Goal: Task Accomplishment & Management: Manage account settings

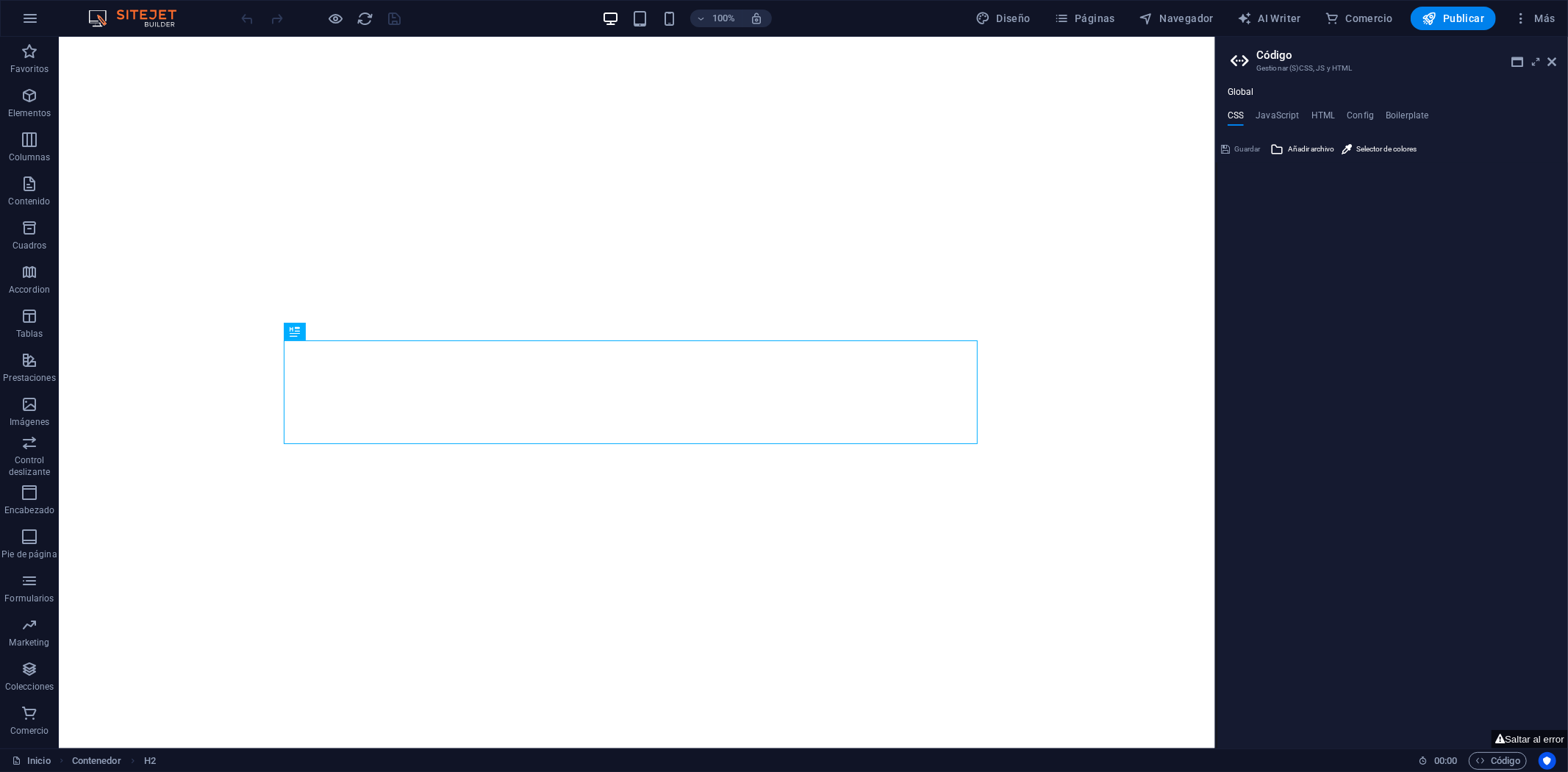
type textarea "//"
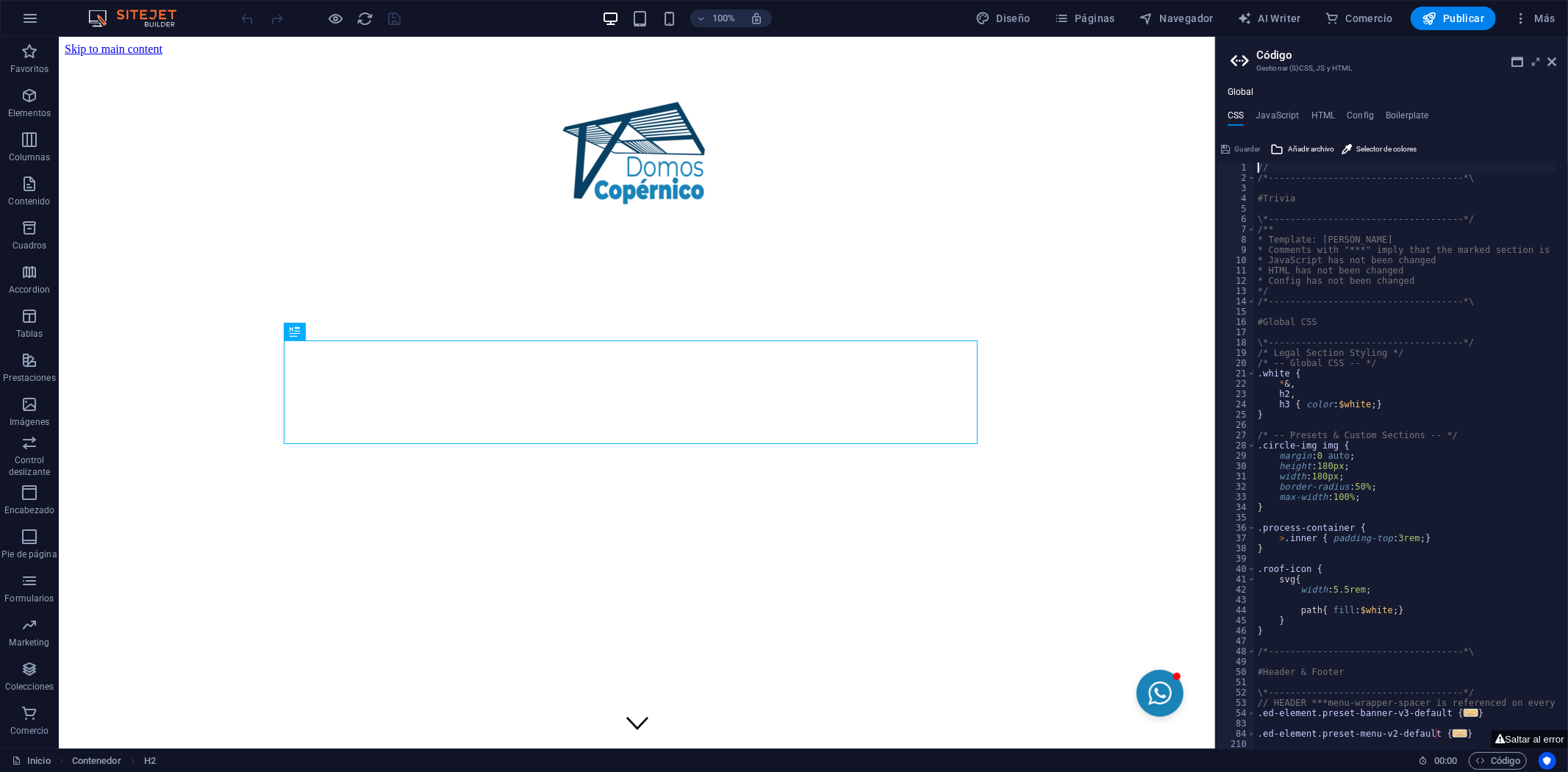
scroll to position [511, 0]
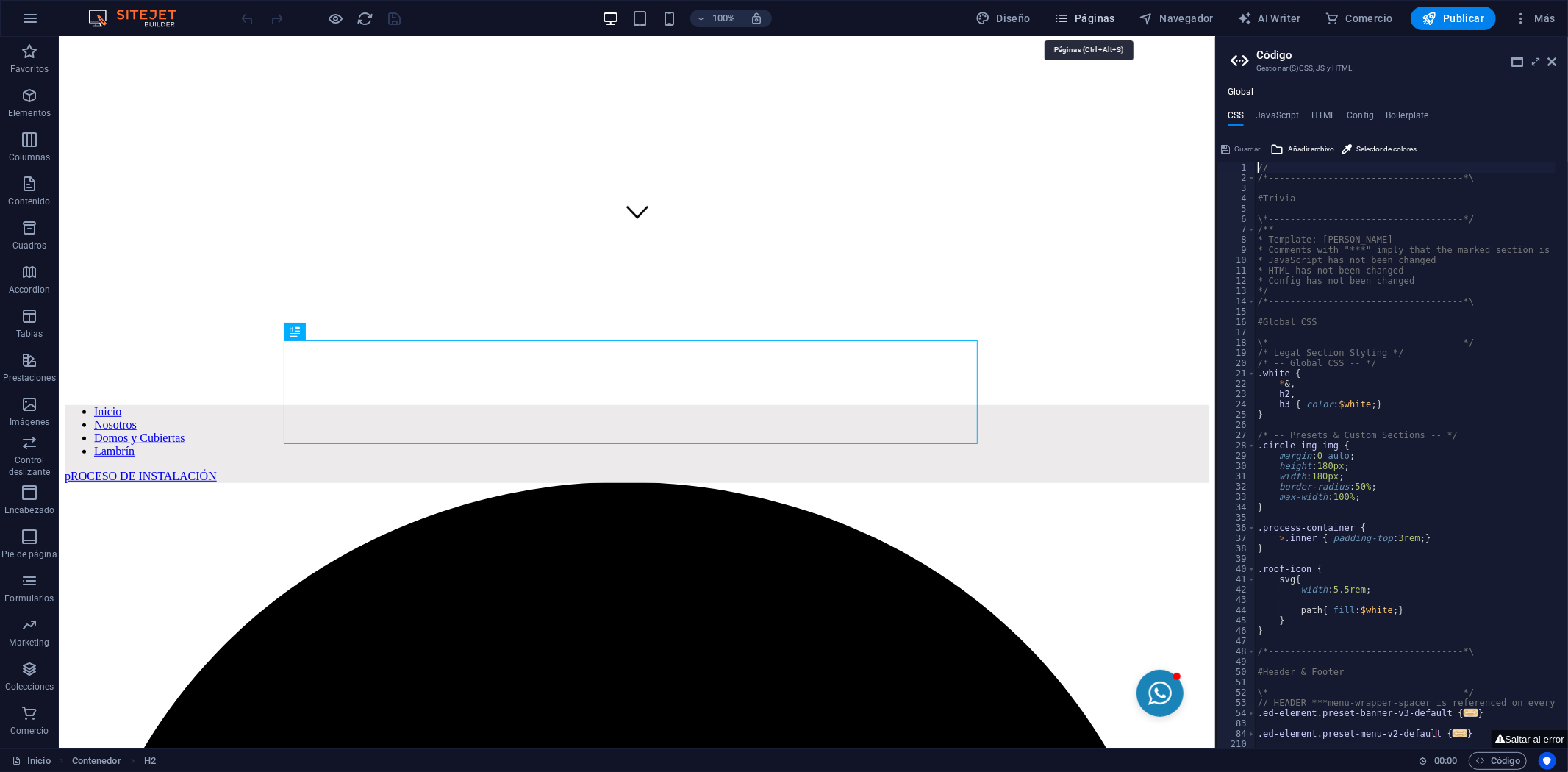
click at [1069, 25] on icon "button" at bounding box center [1061, 18] width 14 height 14
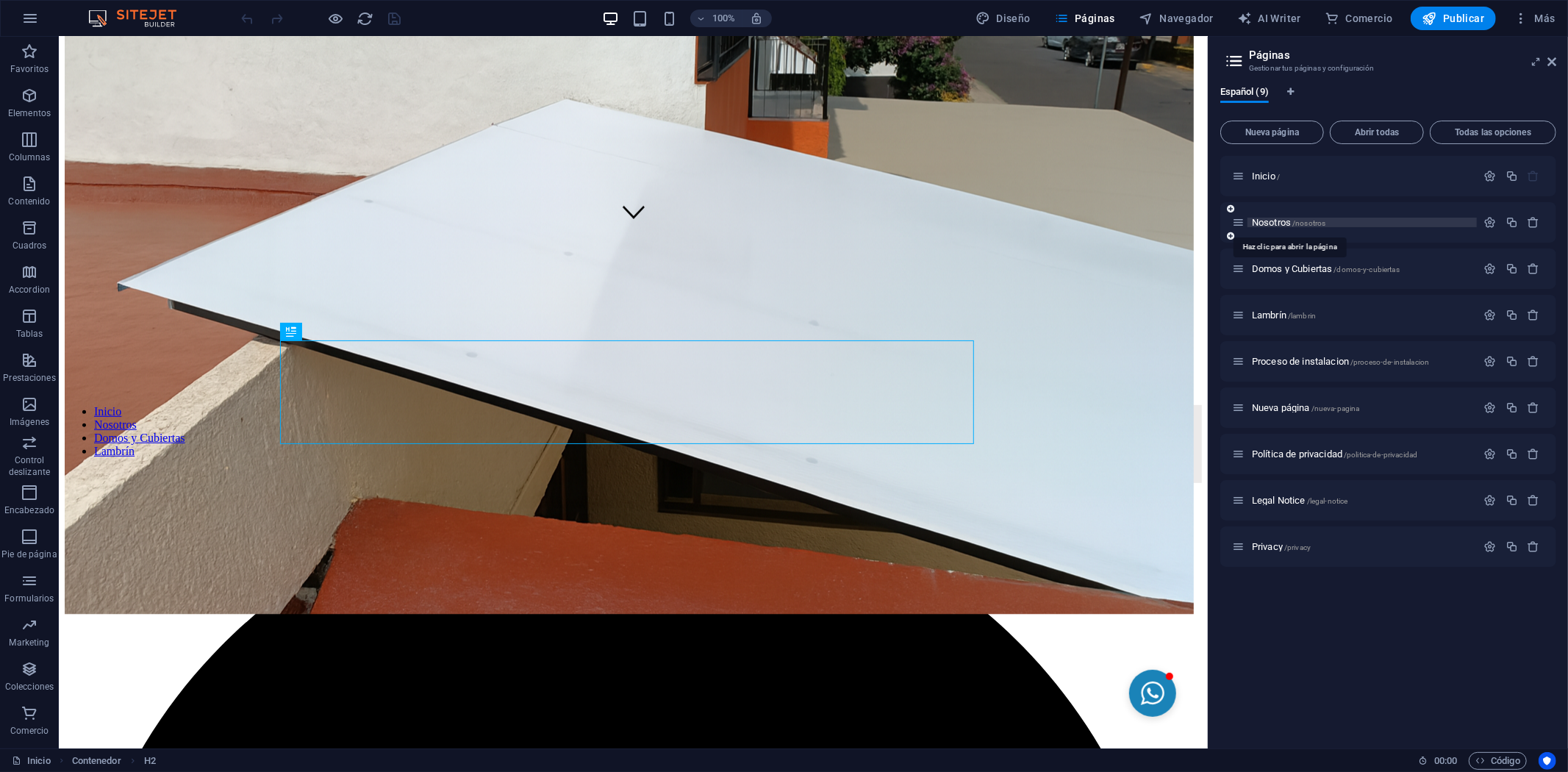
click at [1283, 222] on span "Nosotros /nosotros" at bounding box center [1289, 222] width 74 height 11
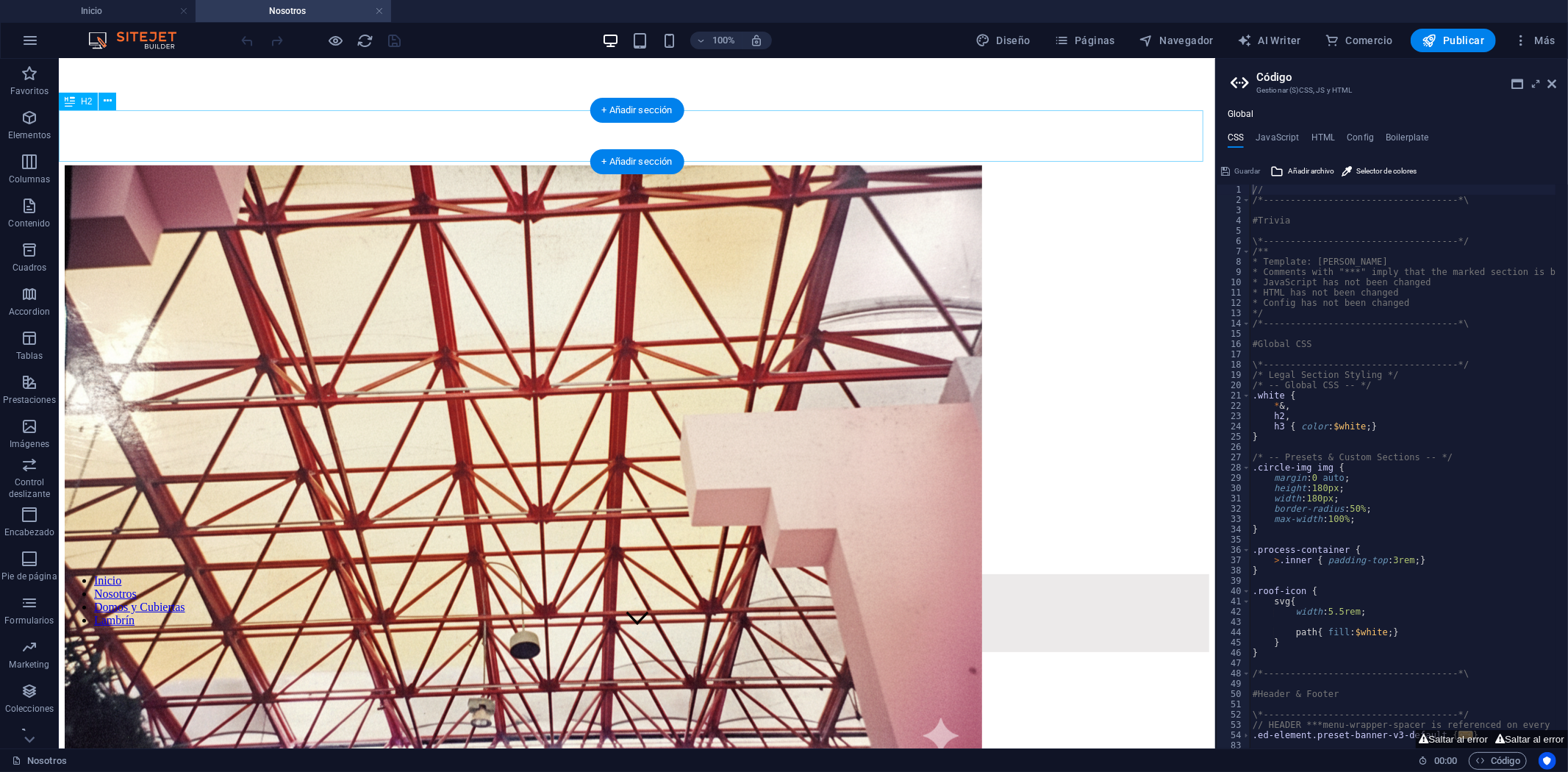
scroll to position [0, 0]
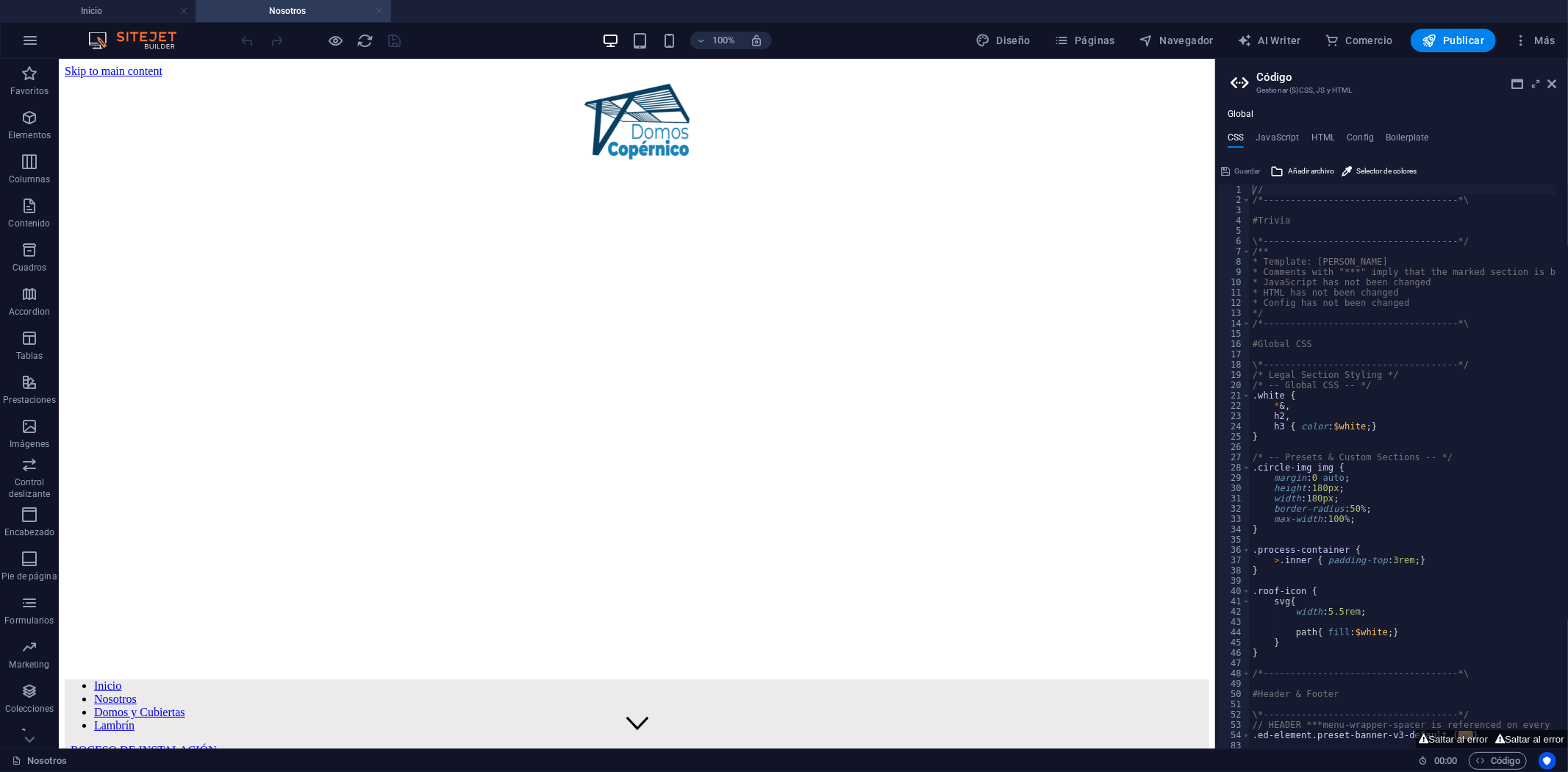
click at [377, 12] on link at bounding box center [379, 11] width 9 height 14
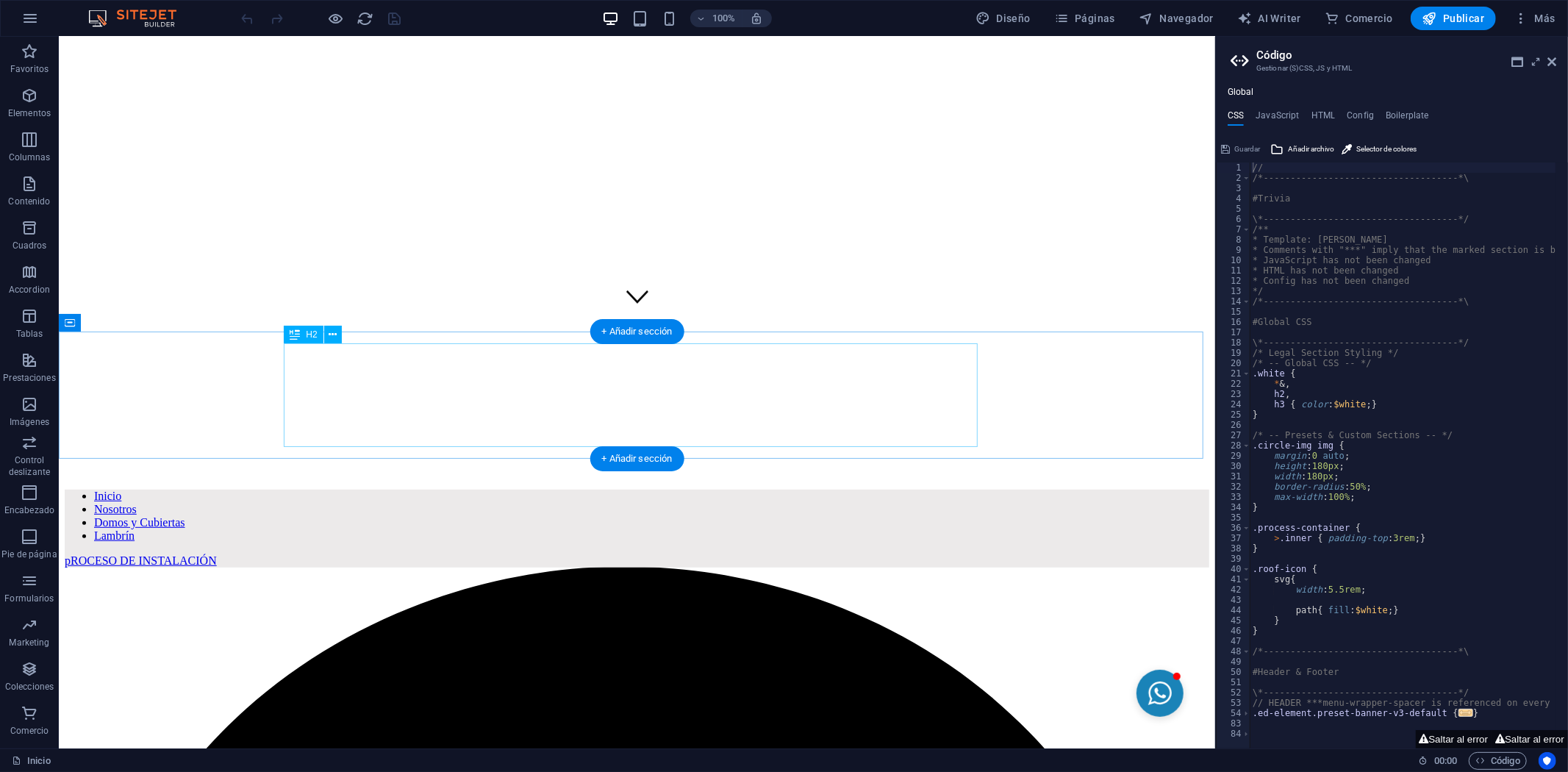
scroll to position [184, 0]
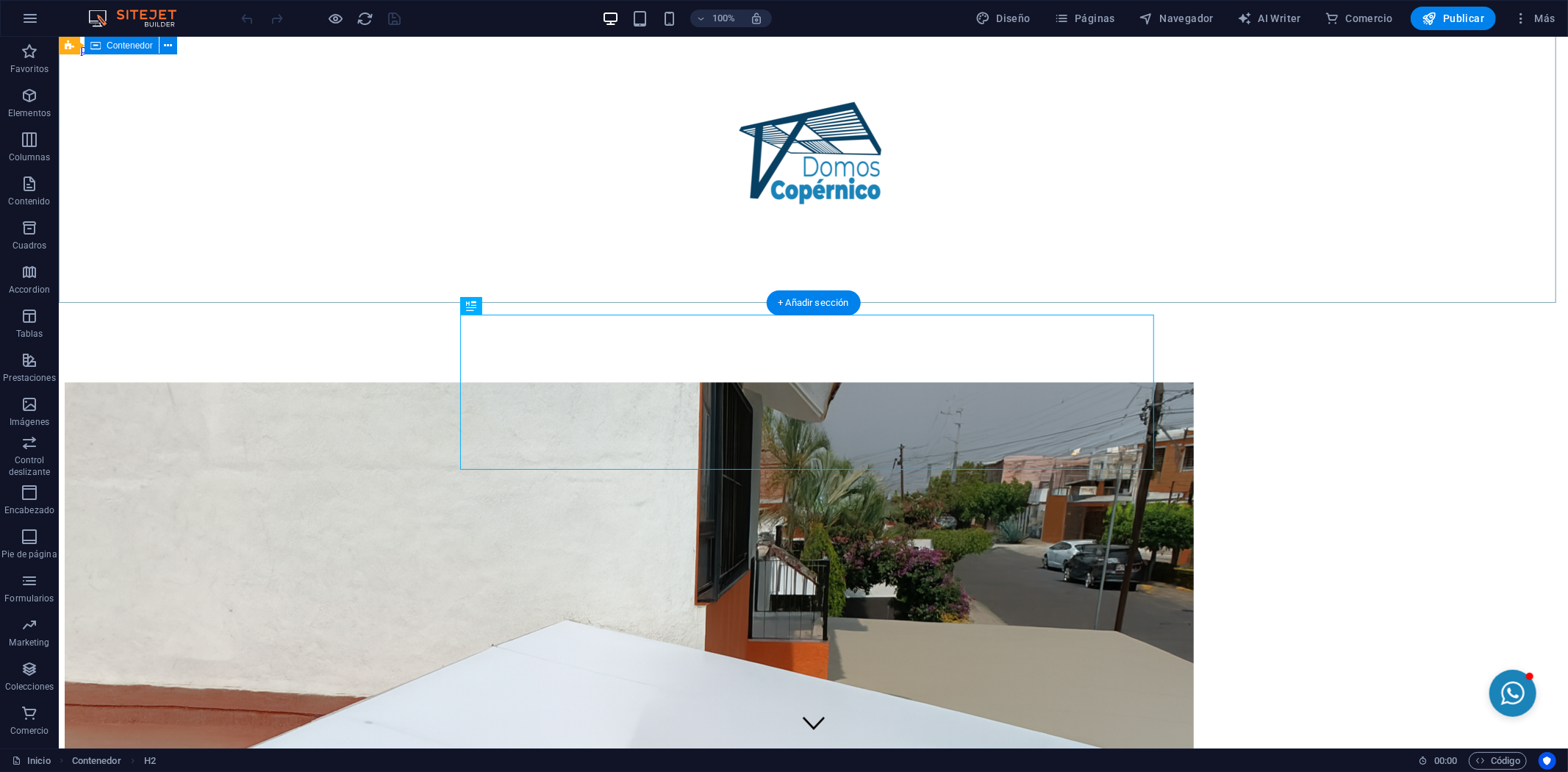
scroll to position [537, 0]
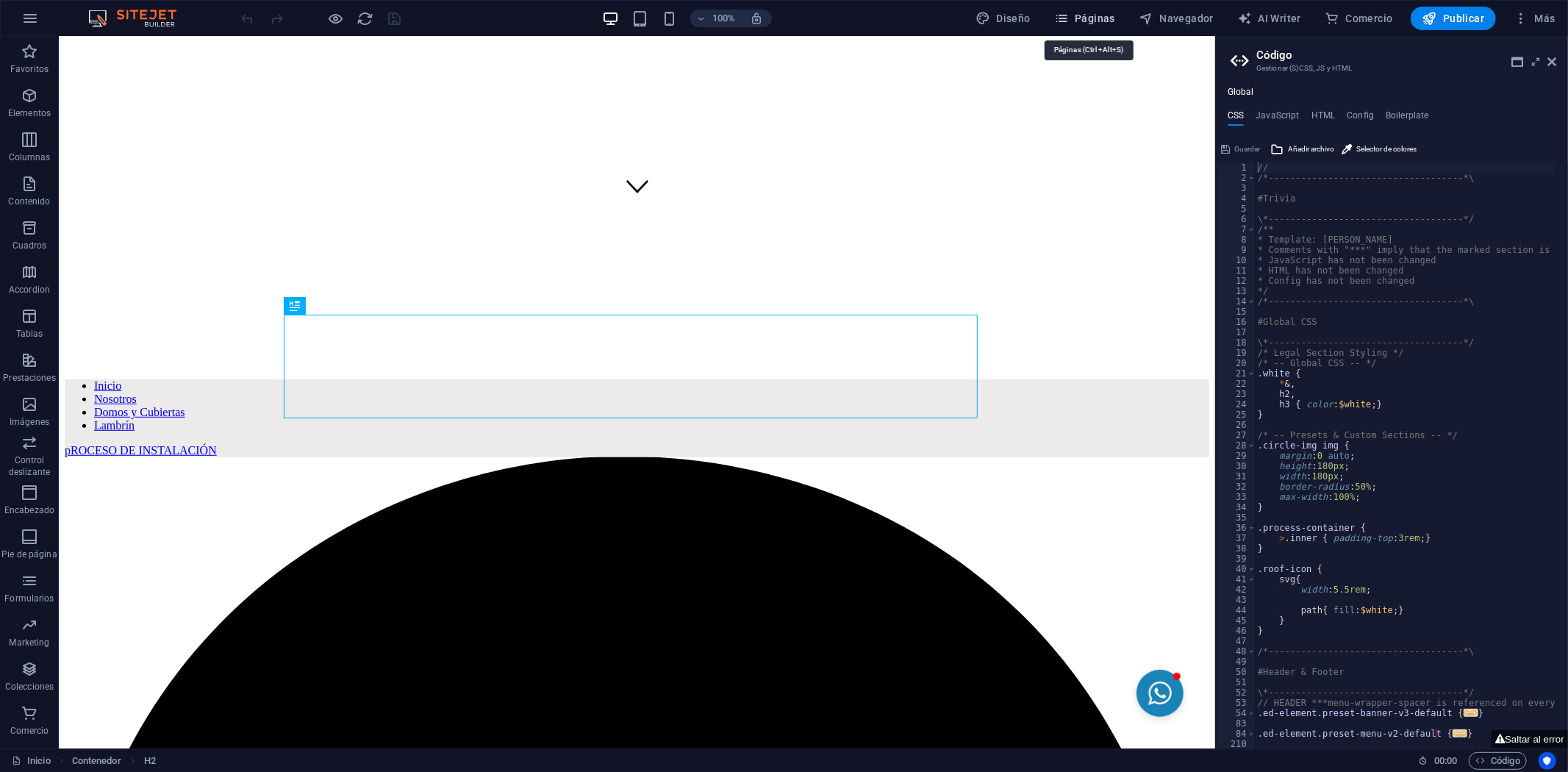
click at [1088, 16] on span "Páginas" at bounding box center [1085, 18] width 61 height 14
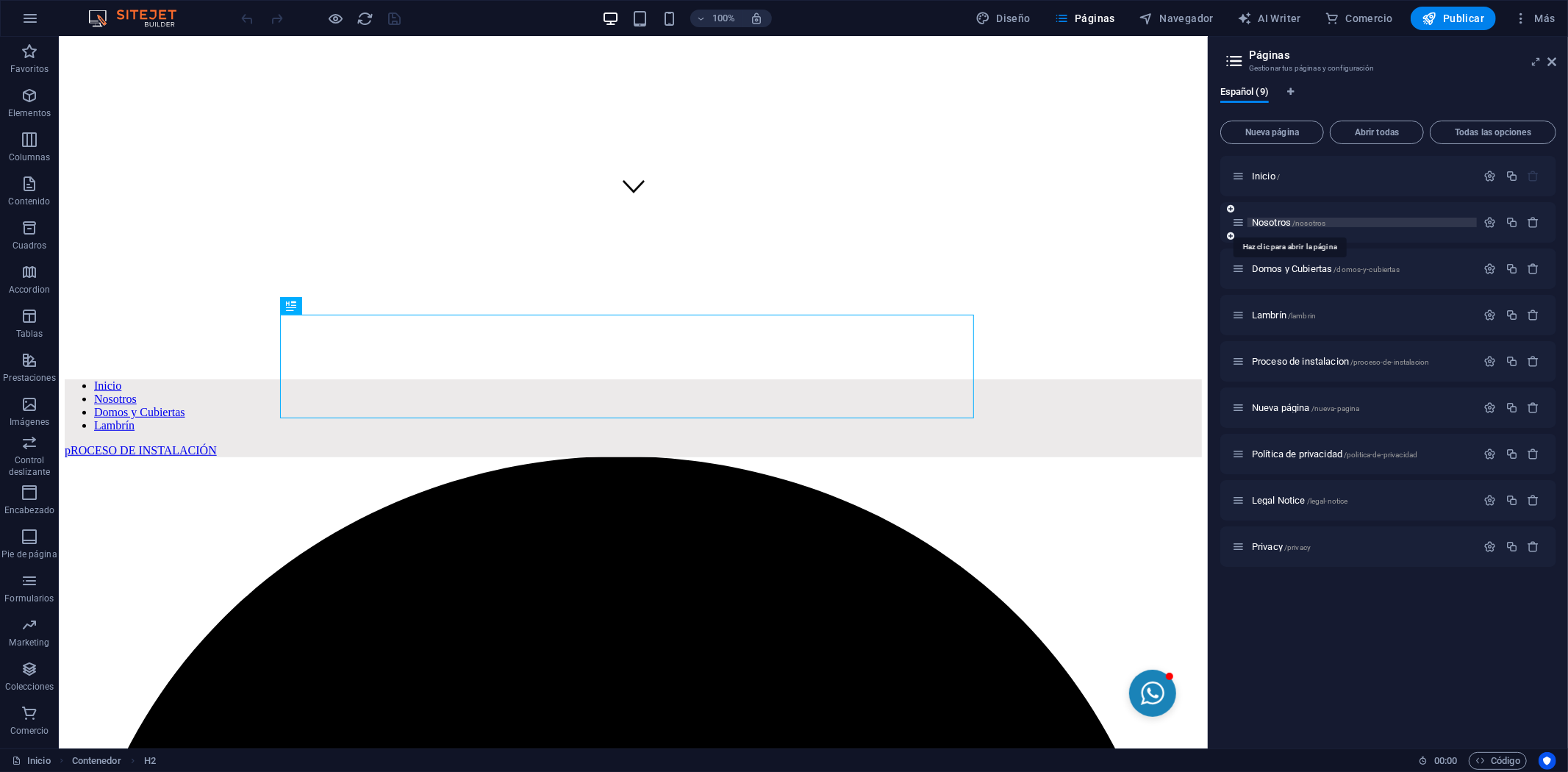
click at [1292, 225] on span "Nosotros /nosotros" at bounding box center [1289, 222] width 74 height 11
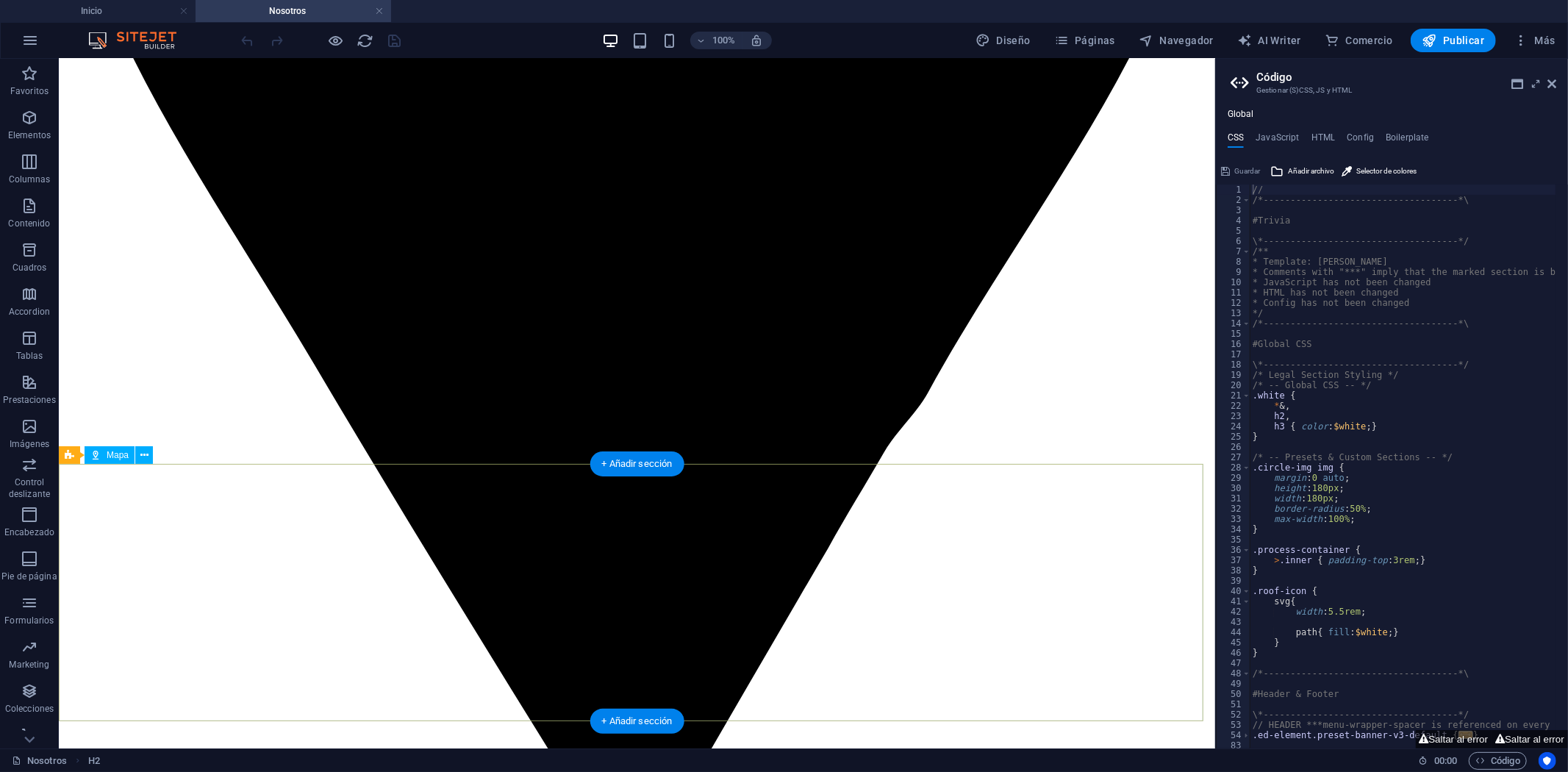
scroll to position [1628, 0]
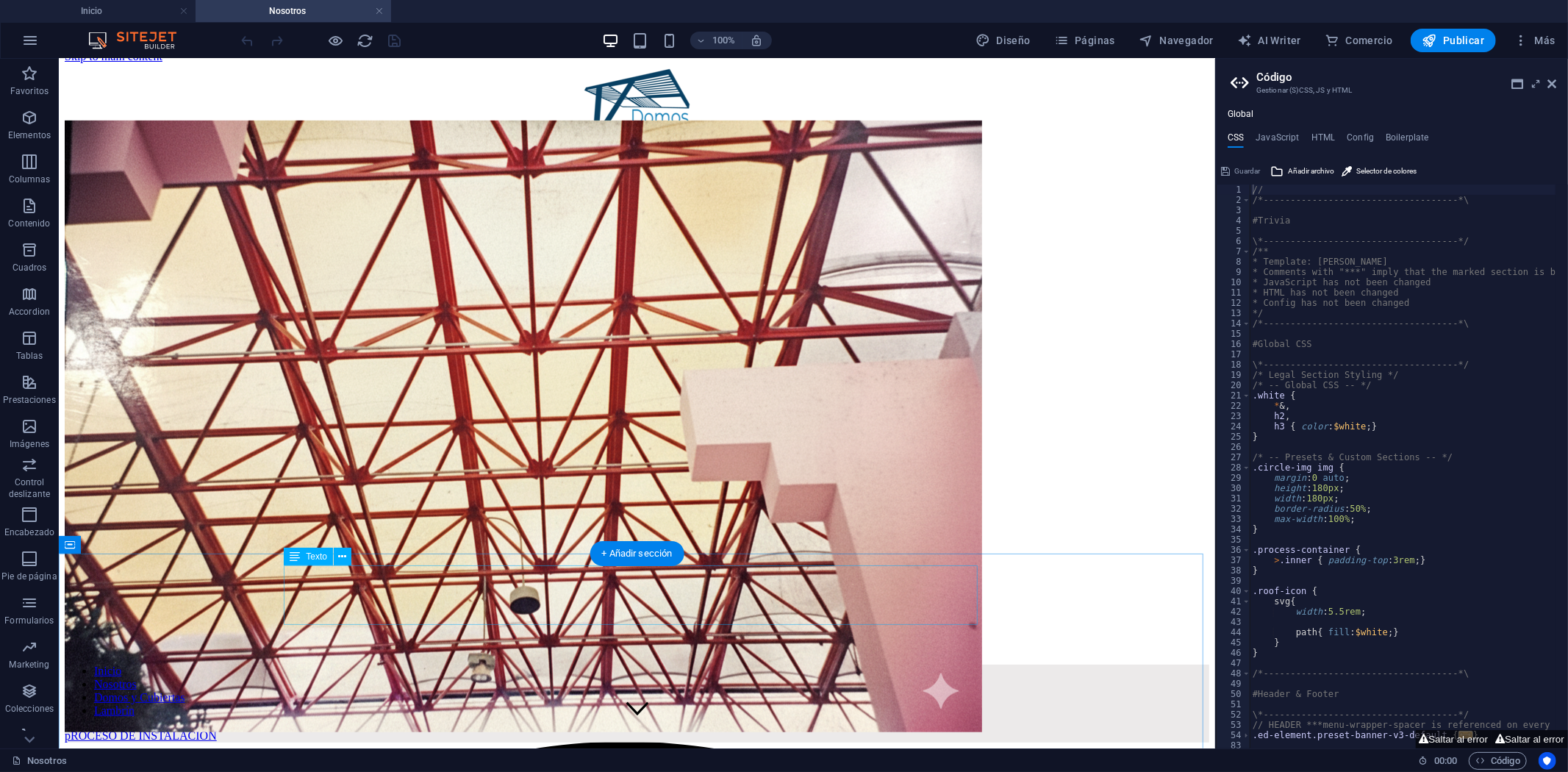
scroll to position [0, 0]
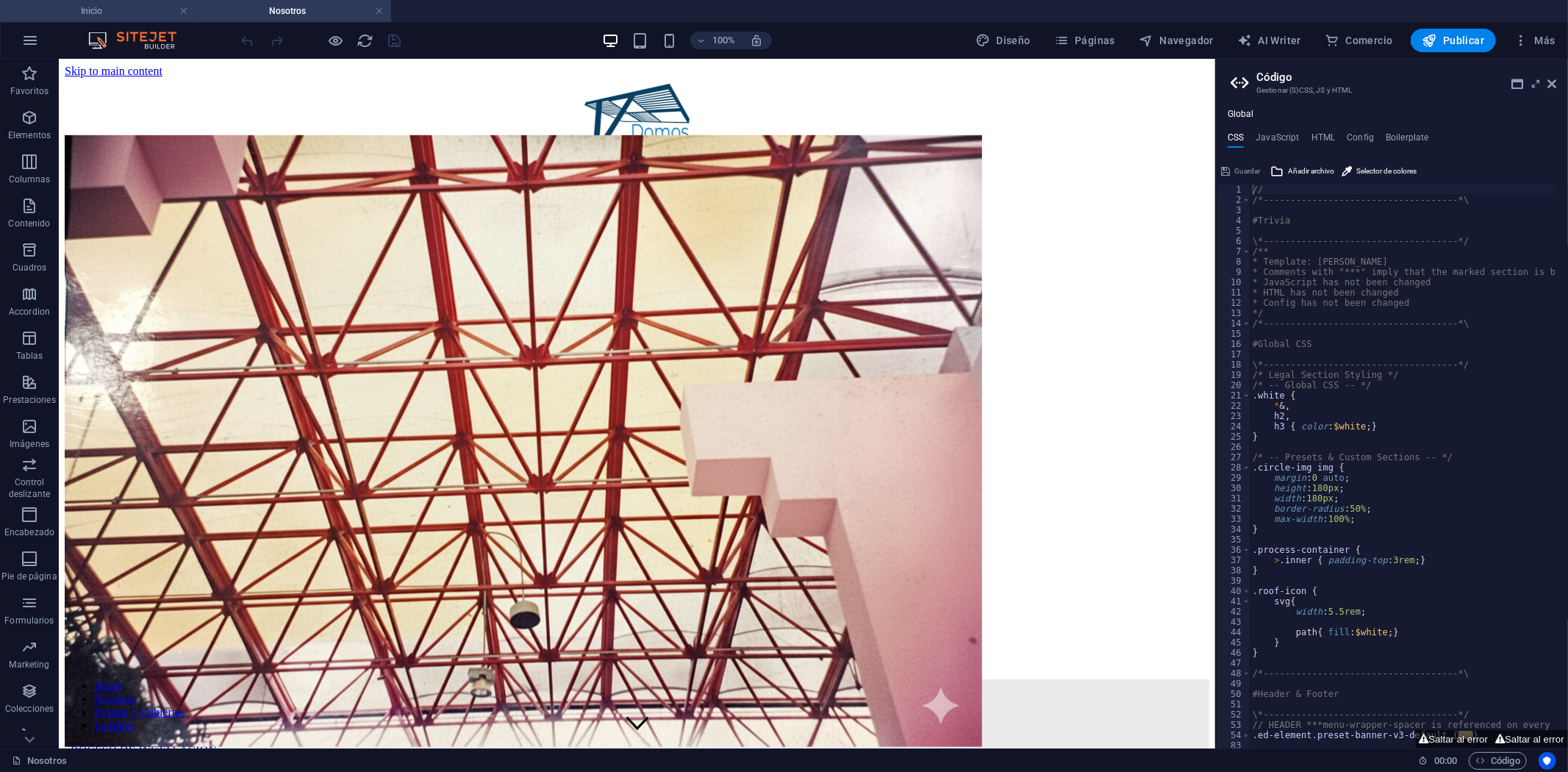
click at [140, 11] on h4 "Inicio" at bounding box center [98, 11] width 196 height 16
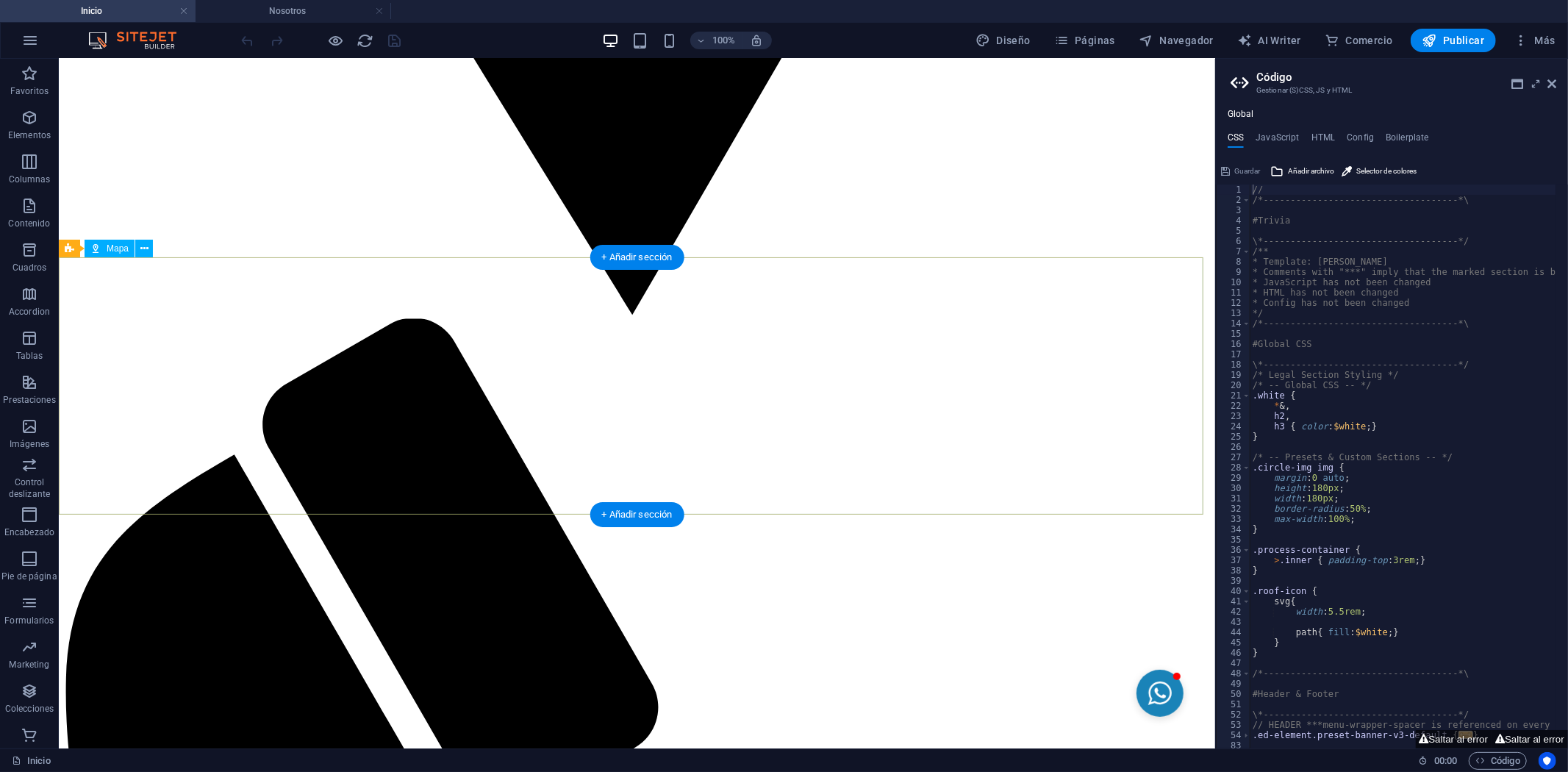
scroll to position [2230, 0]
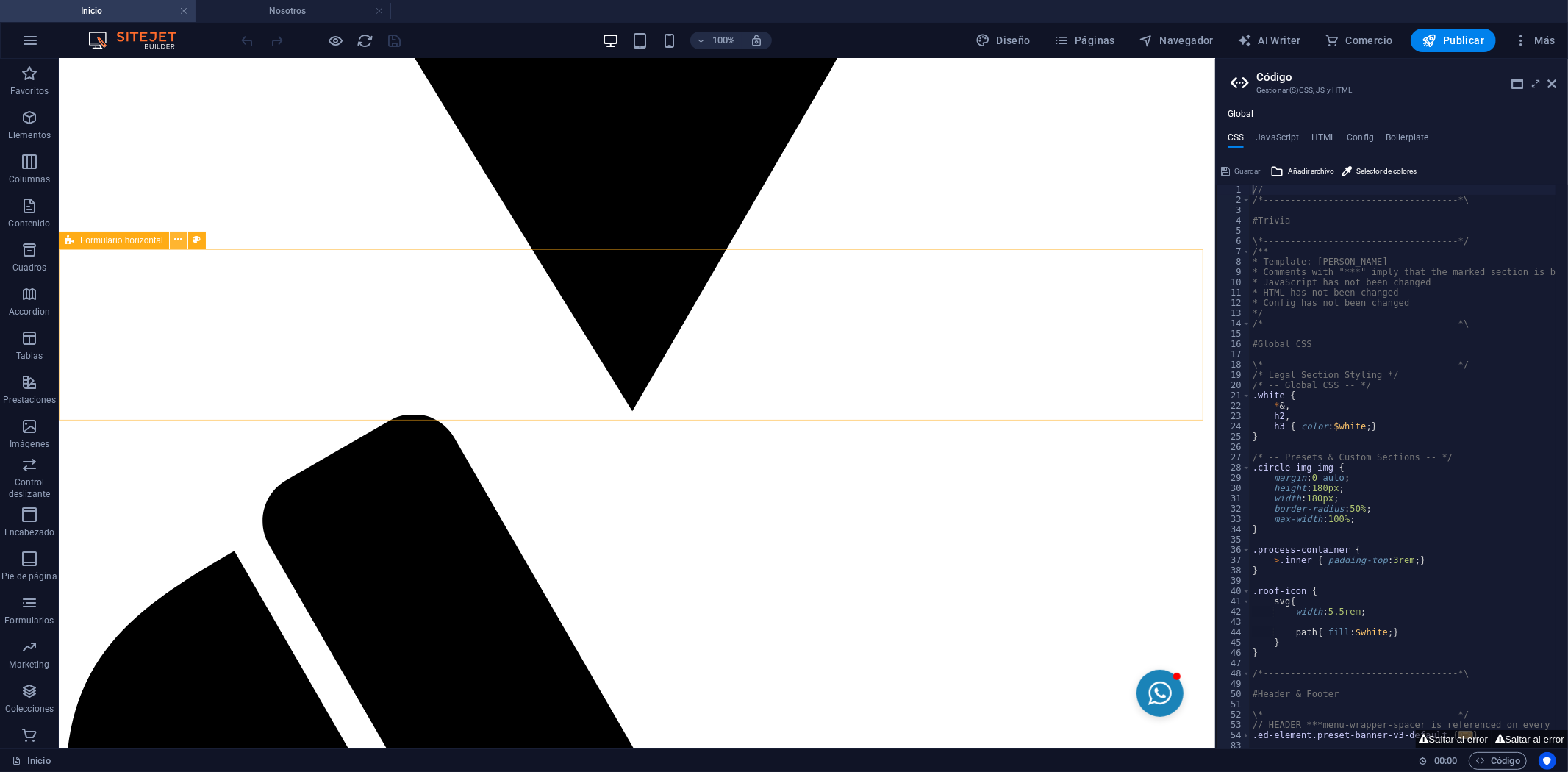
click at [175, 241] on icon at bounding box center [178, 240] width 8 height 15
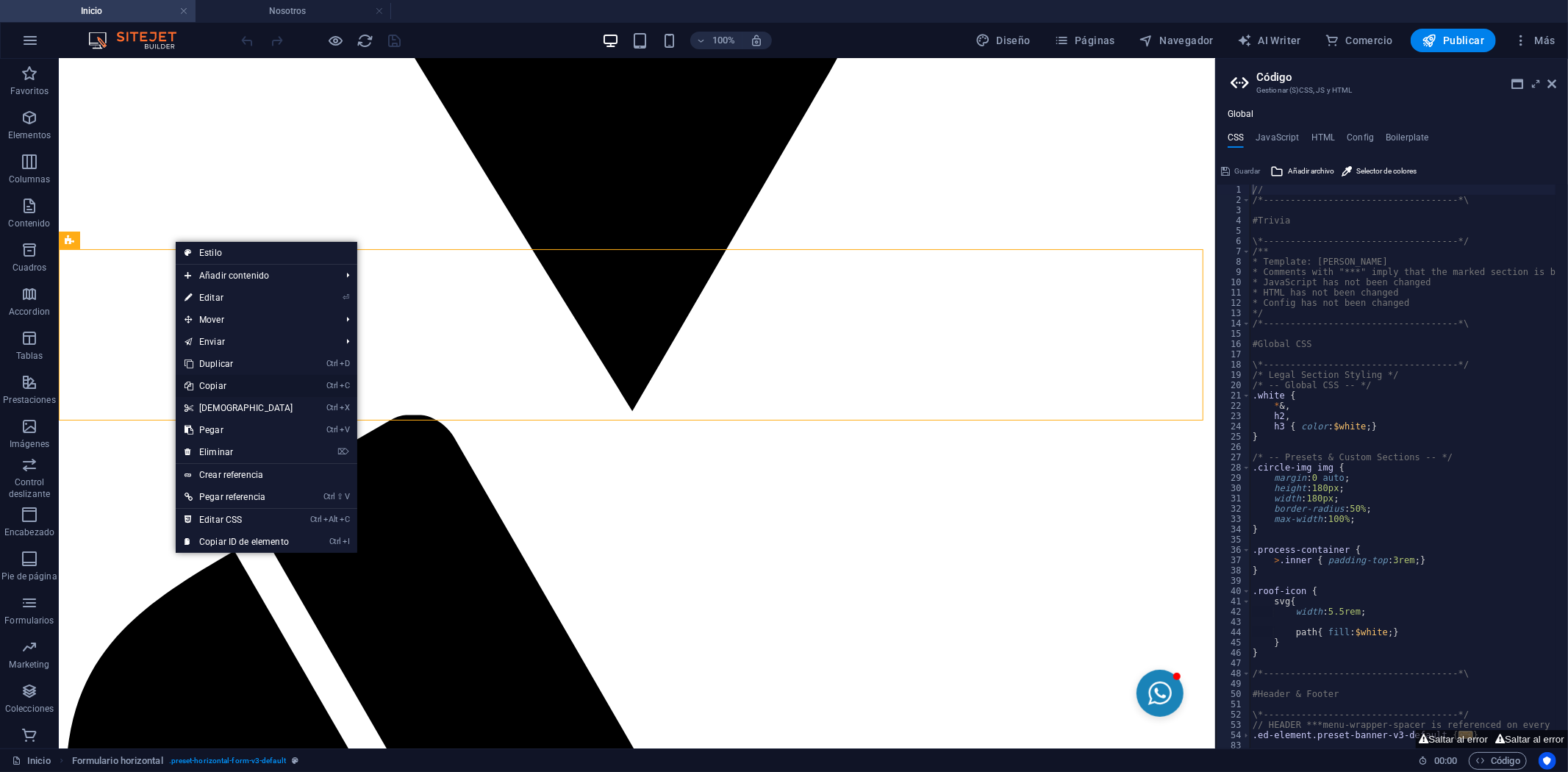
click at [232, 385] on link "Ctrl C Copiar" at bounding box center [239, 386] width 127 height 22
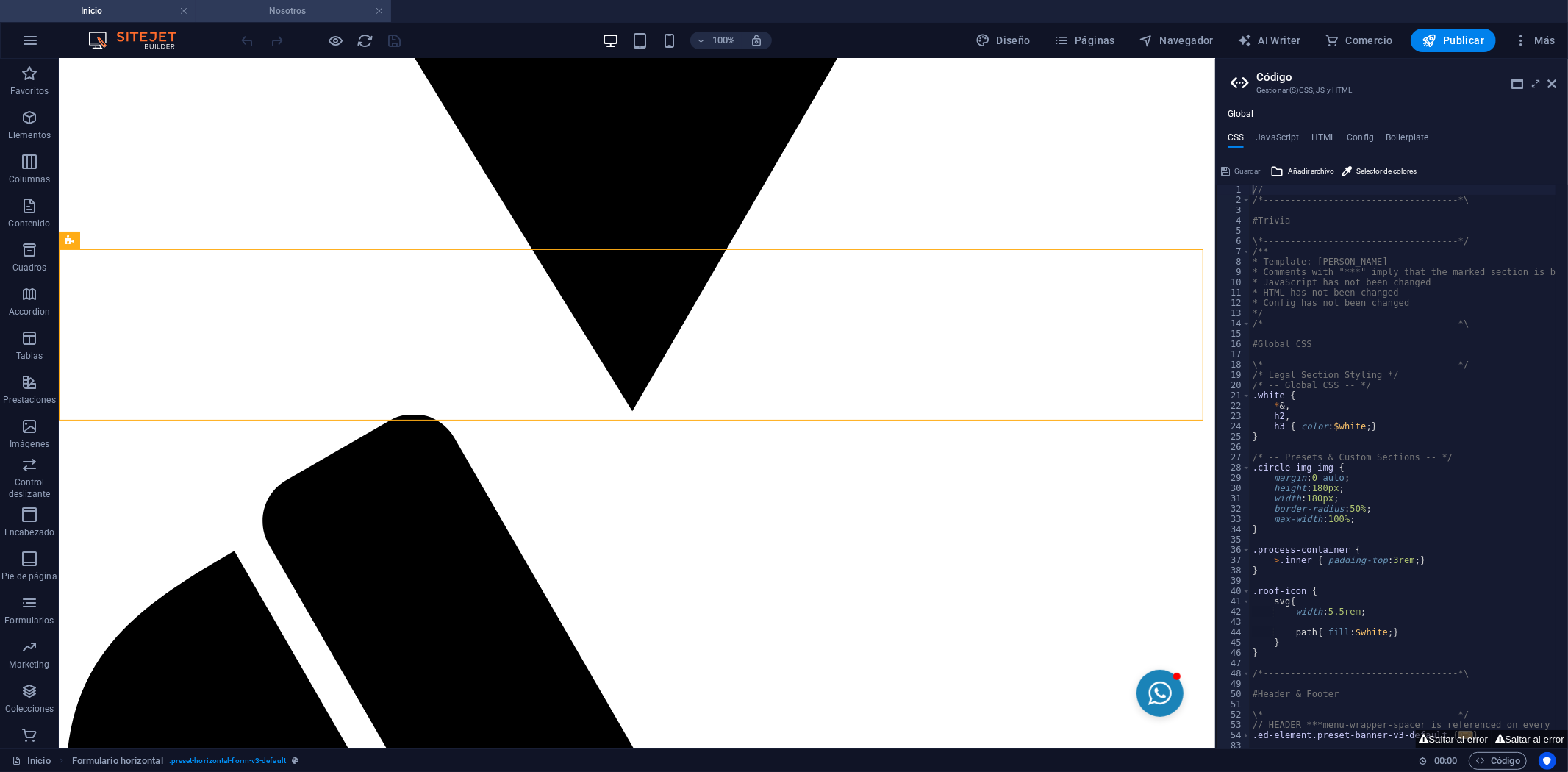
click at [299, 17] on h4 "Nosotros" at bounding box center [294, 11] width 196 height 16
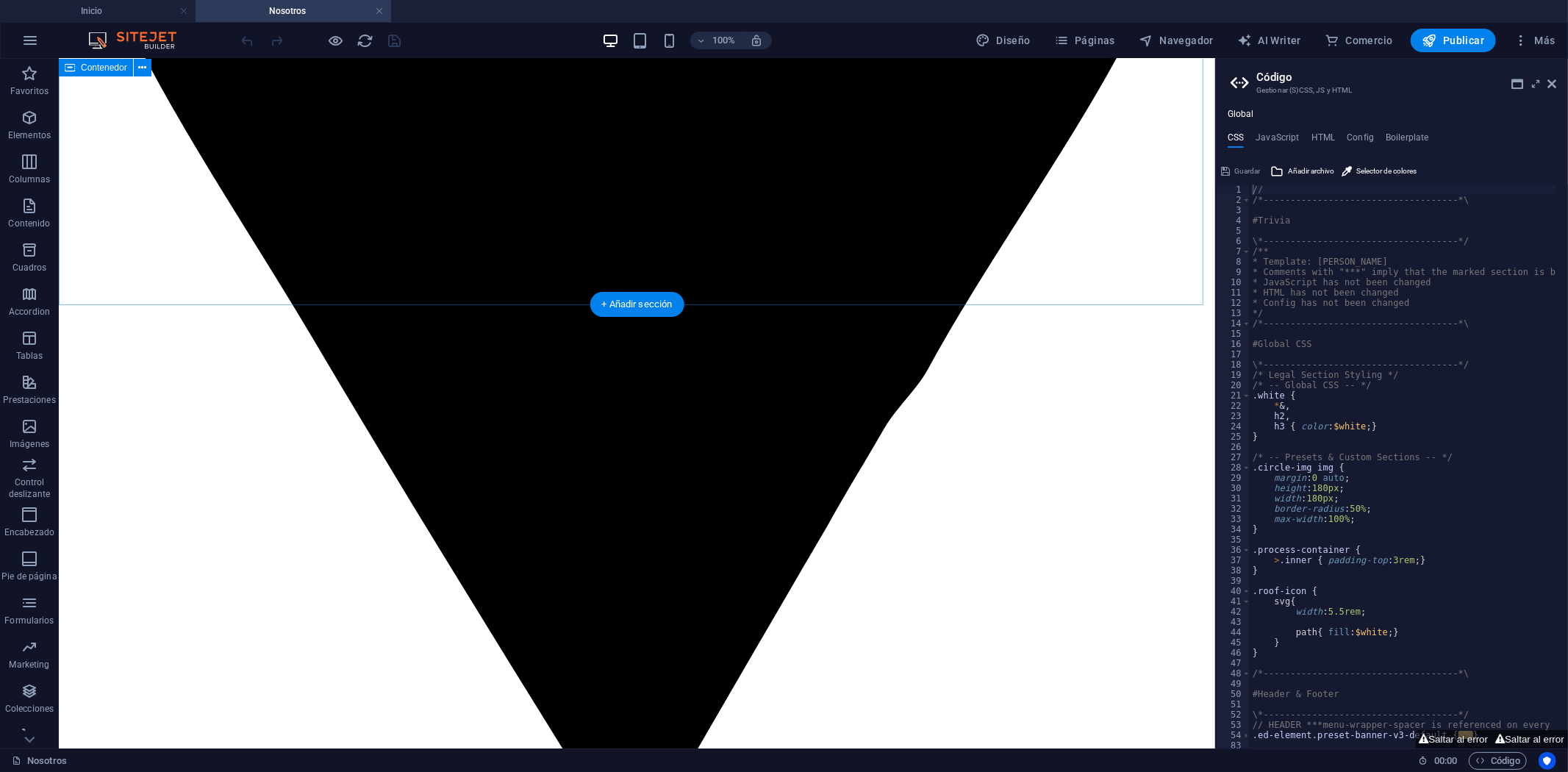
scroll to position [1465, 0]
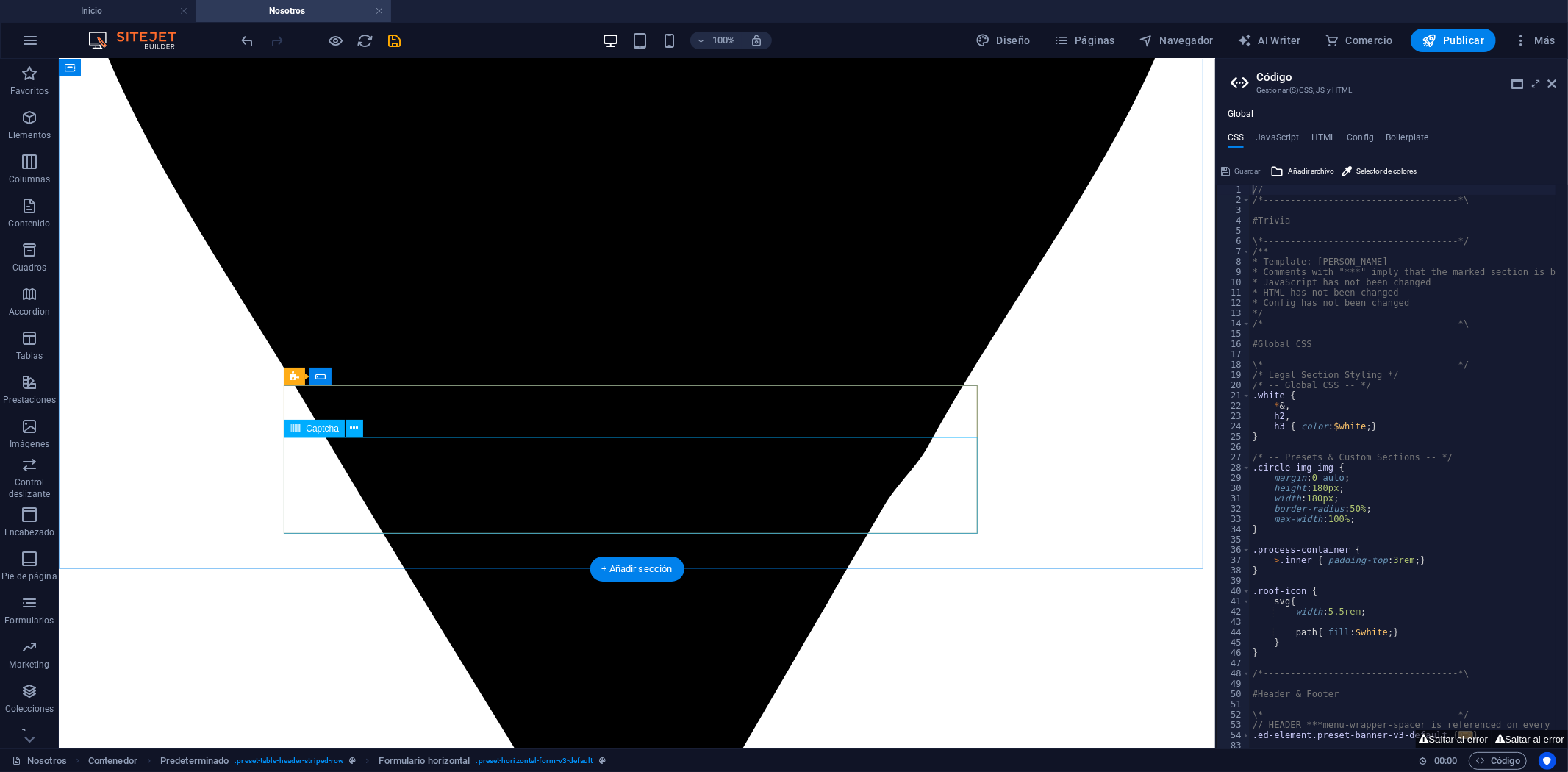
click at [297, 378] on icon at bounding box center [294, 376] width 10 height 17
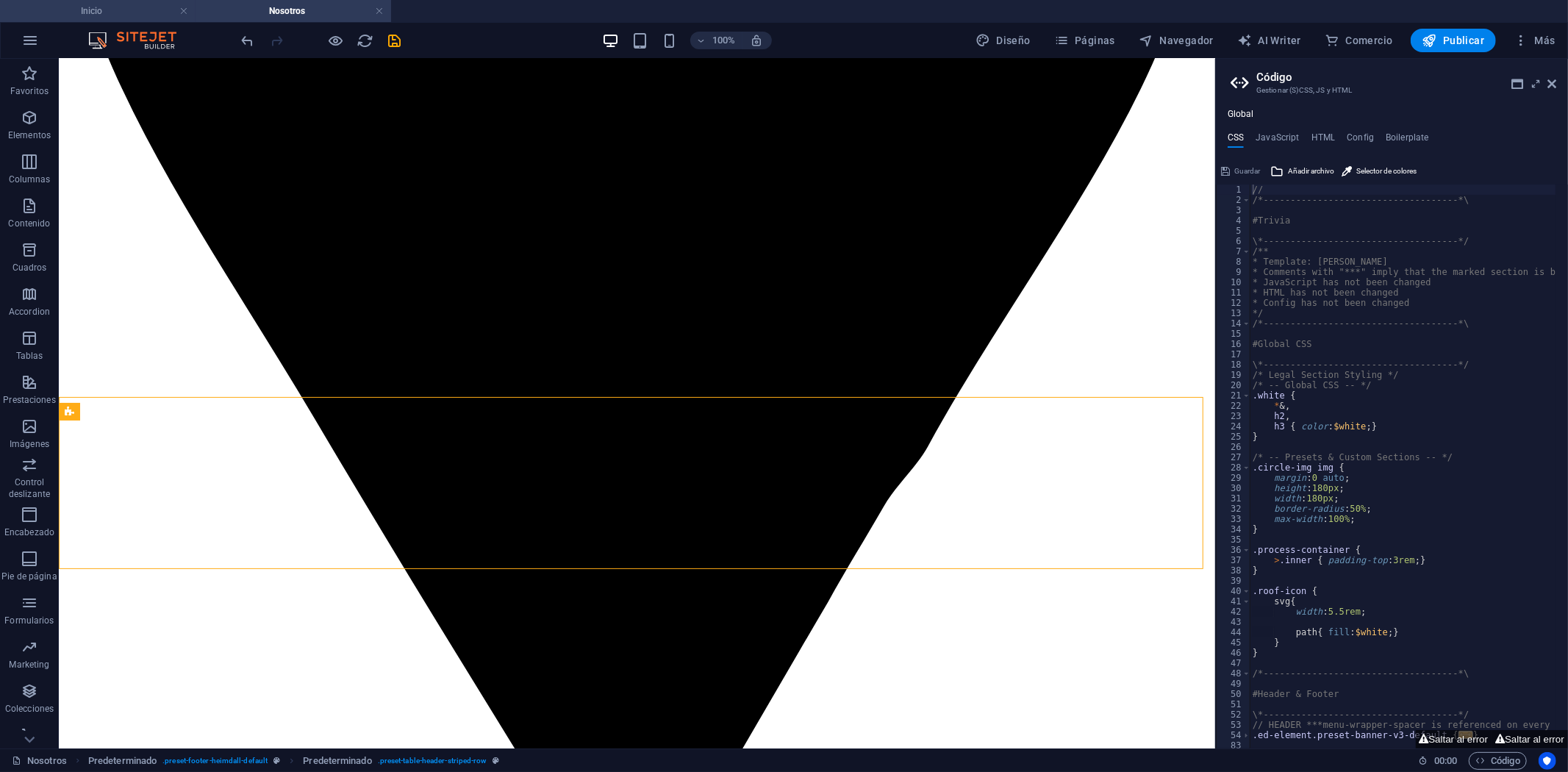
click at [128, 11] on h4 "Inicio" at bounding box center [98, 11] width 196 height 16
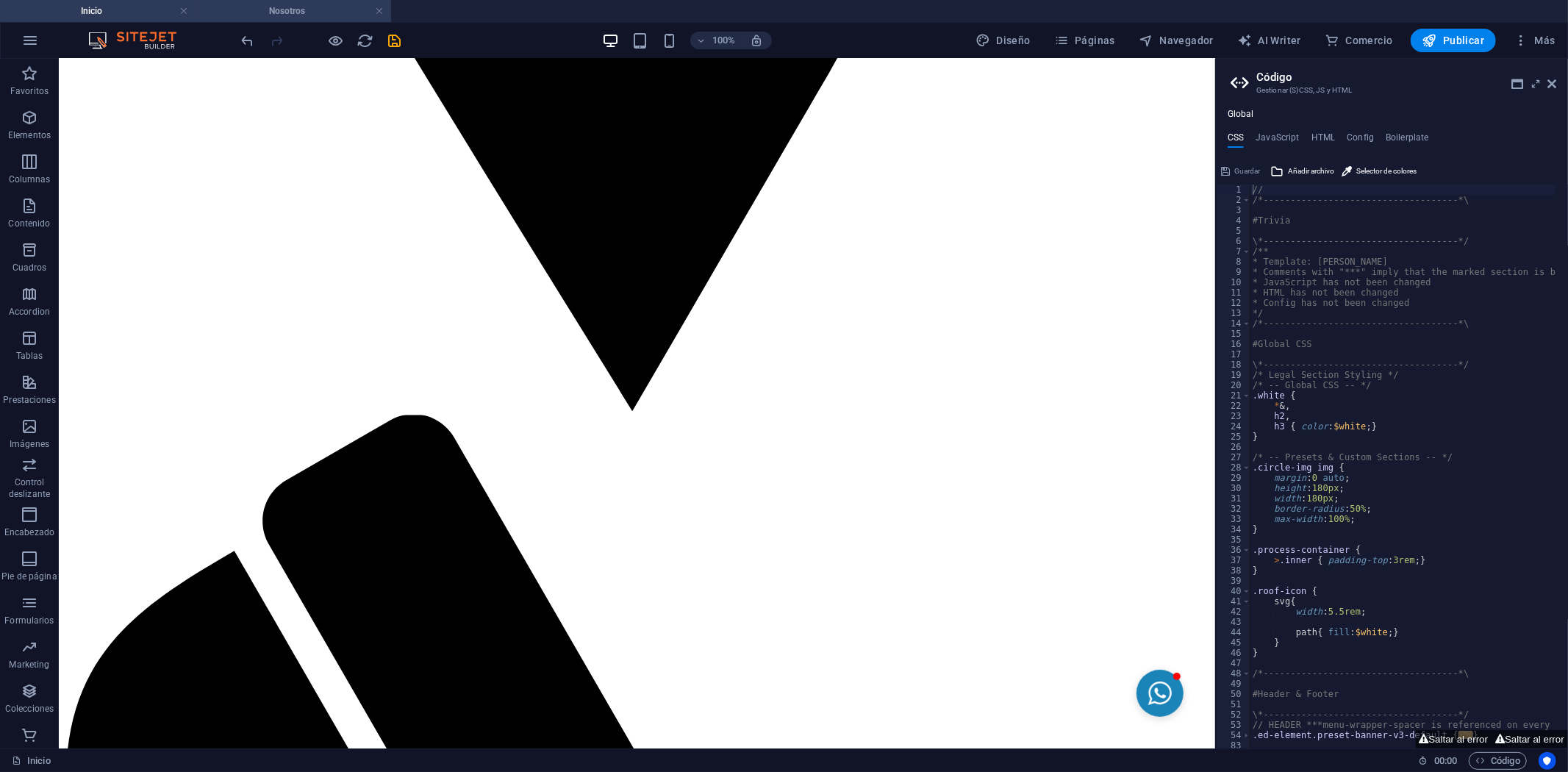
click at [263, 10] on h4 "Nosotros" at bounding box center [294, 11] width 196 height 16
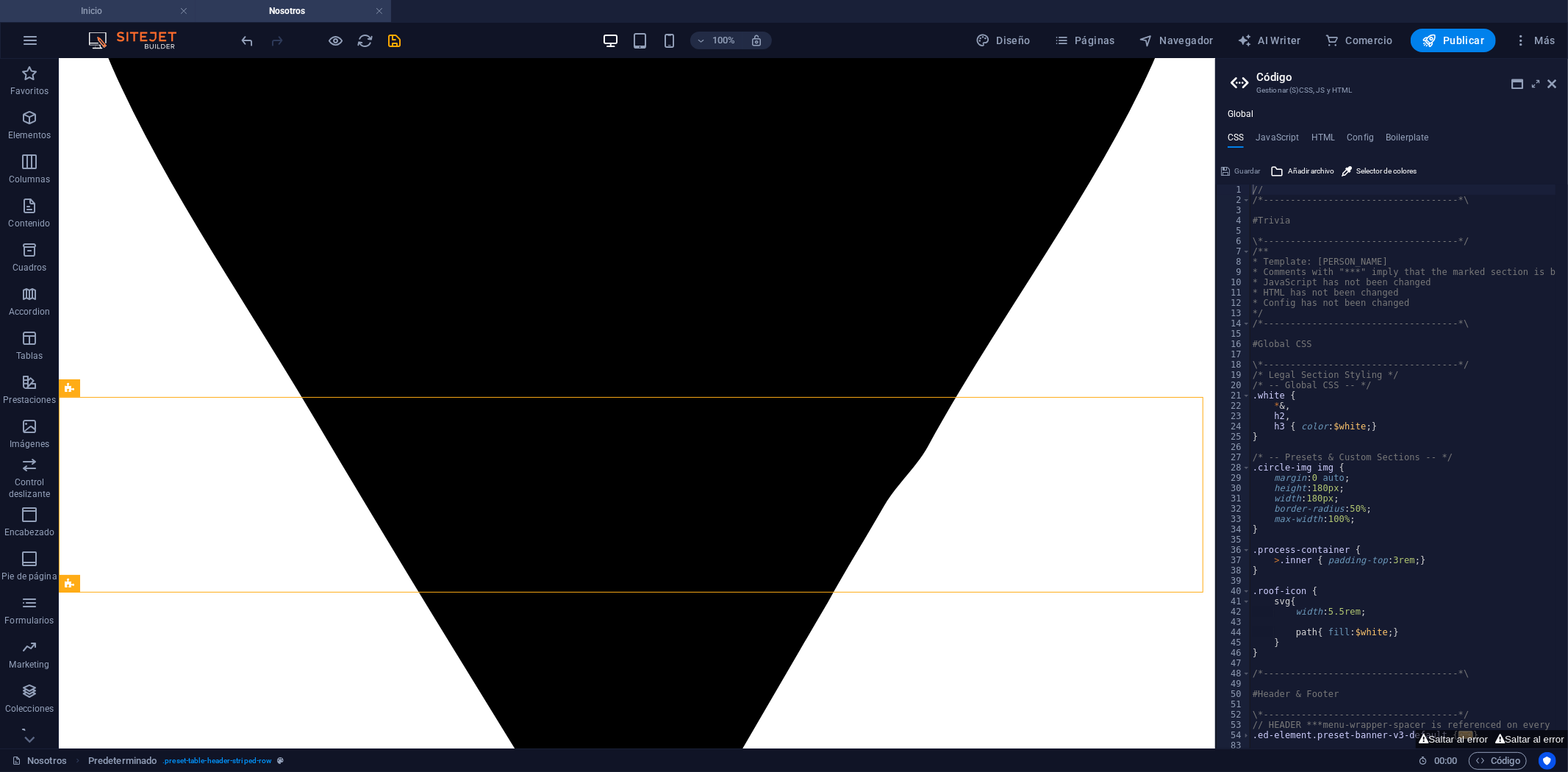
click at [77, 13] on h4 "Inicio" at bounding box center [98, 11] width 196 height 16
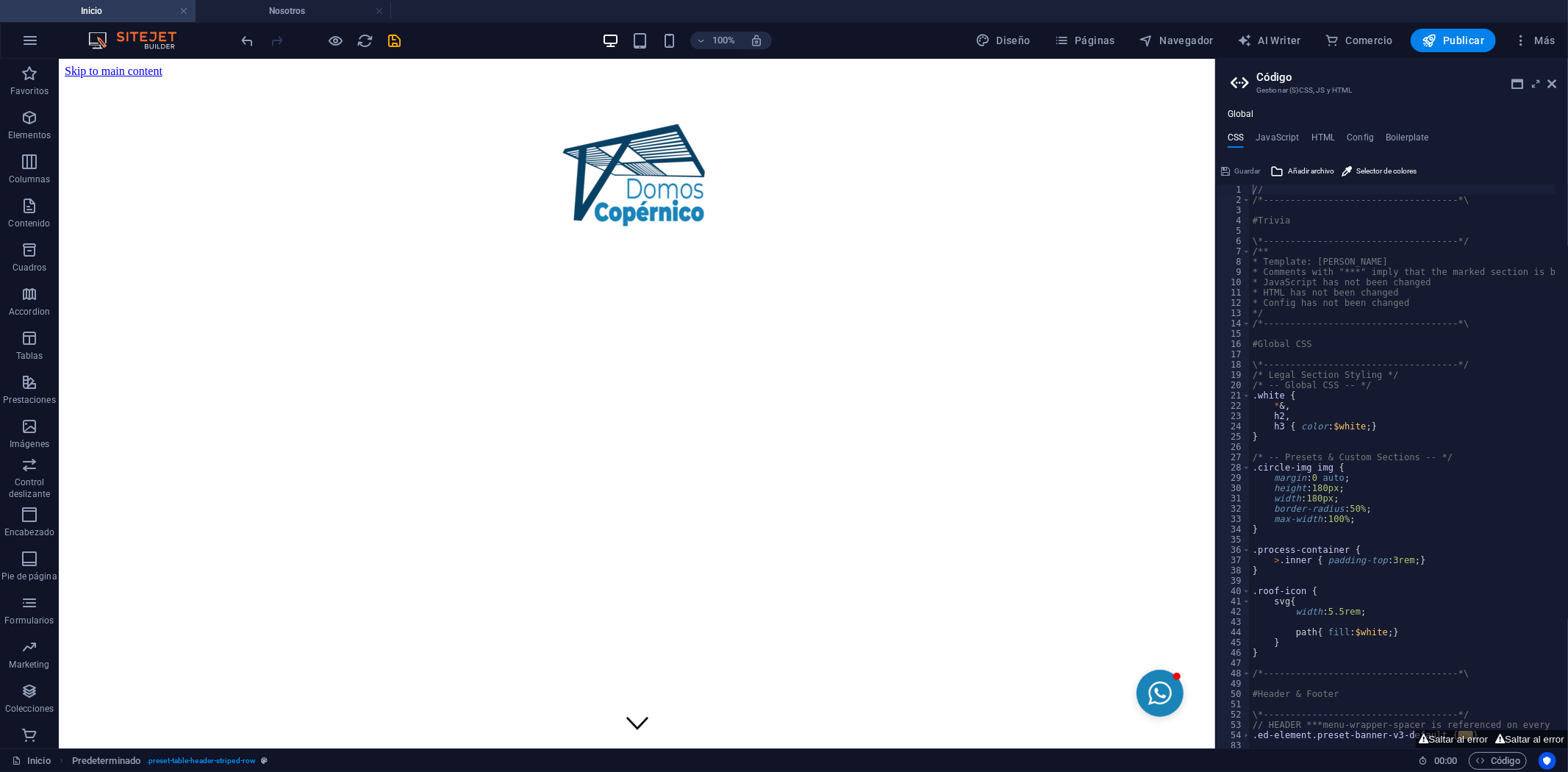
scroll to position [2230, 0]
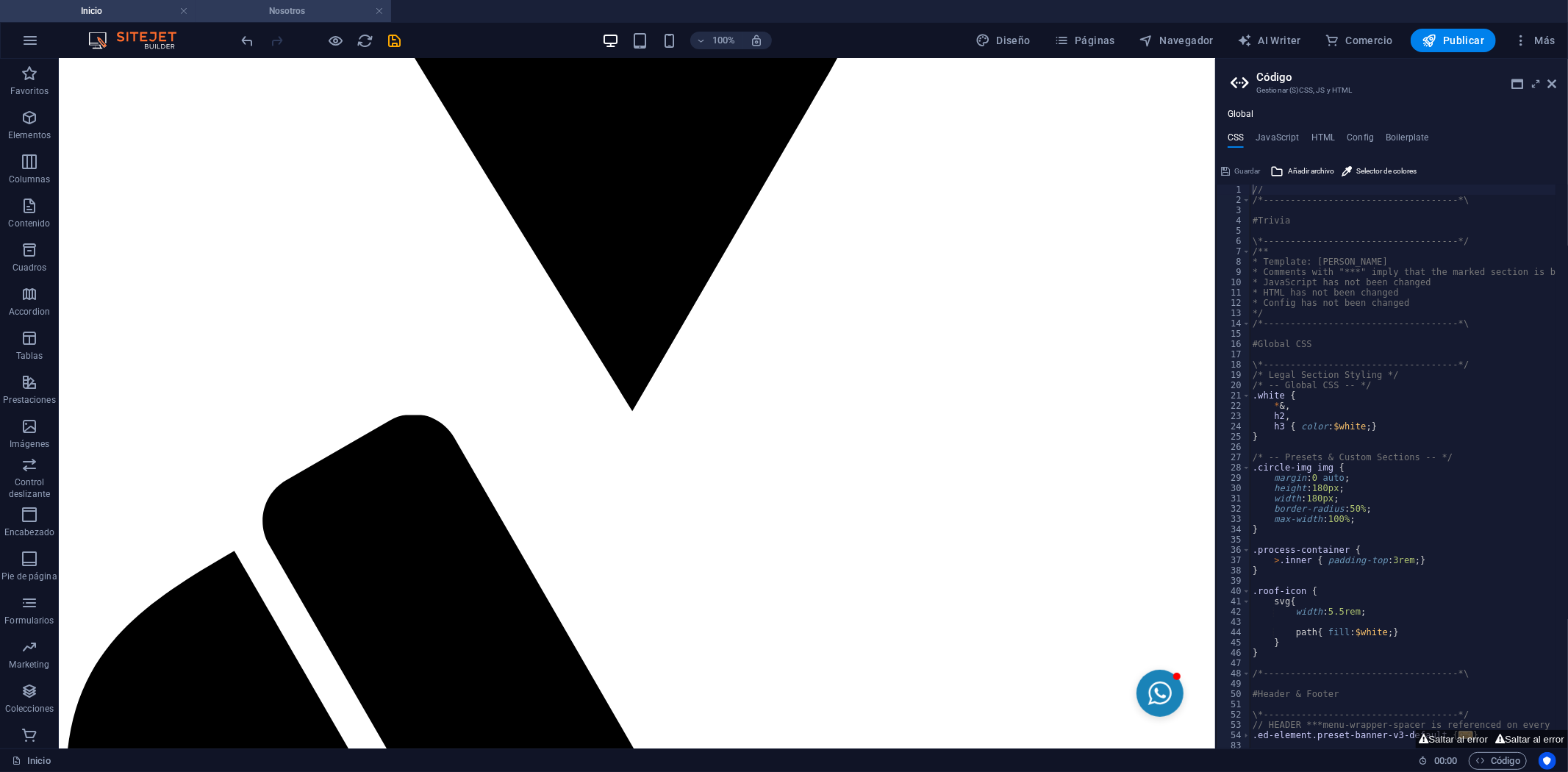
click at [275, 15] on h4 "Nosotros" at bounding box center [294, 11] width 196 height 16
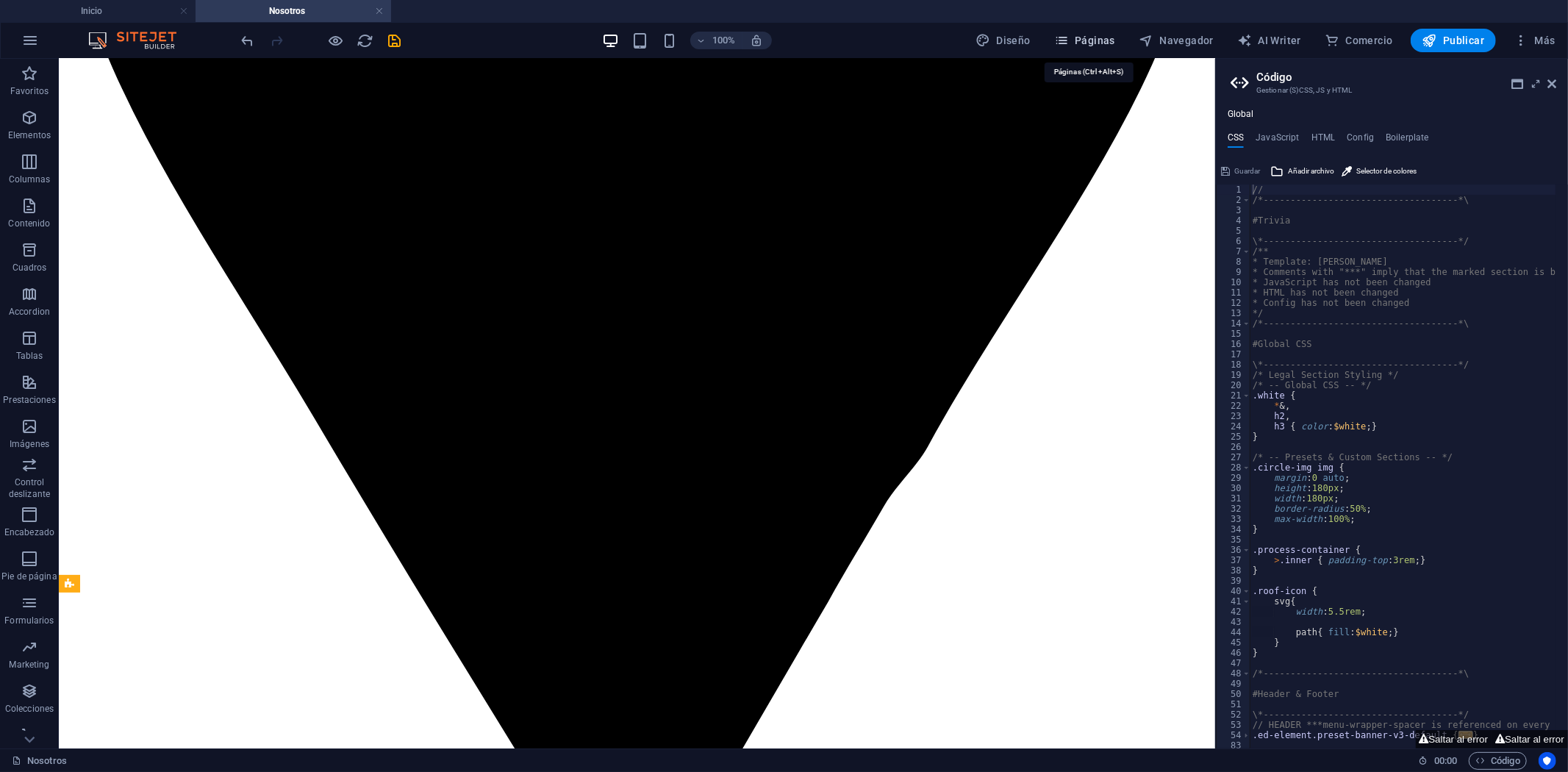
click at [1077, 41] on span "Páginas" at bounding box center [1085, 40] width 61 height 14
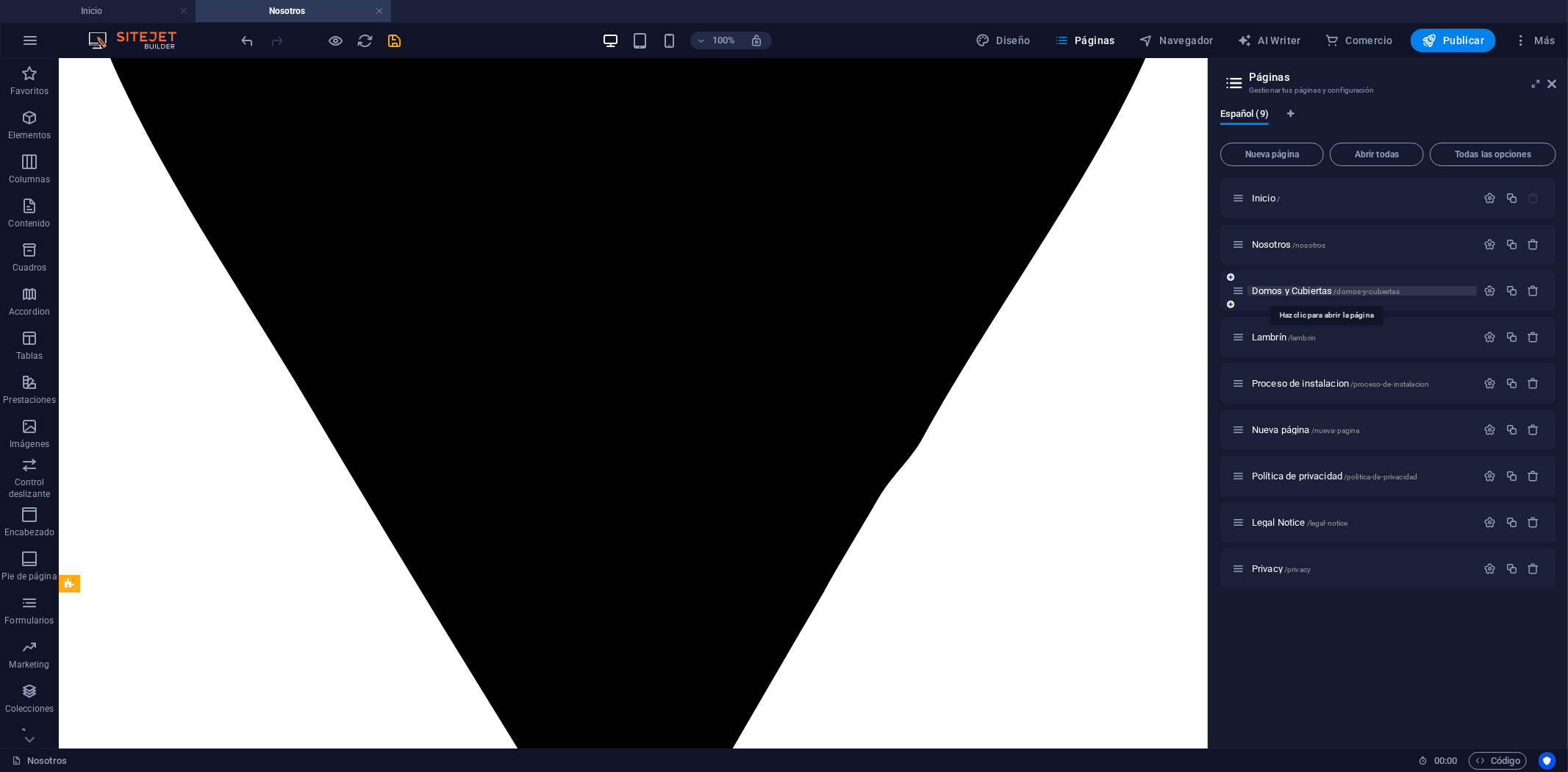
click at [1277, 291] on span "Domos y Cubiertas /domos-y-cubiertas" at bounding box center [1326, 291] width 148 height 11
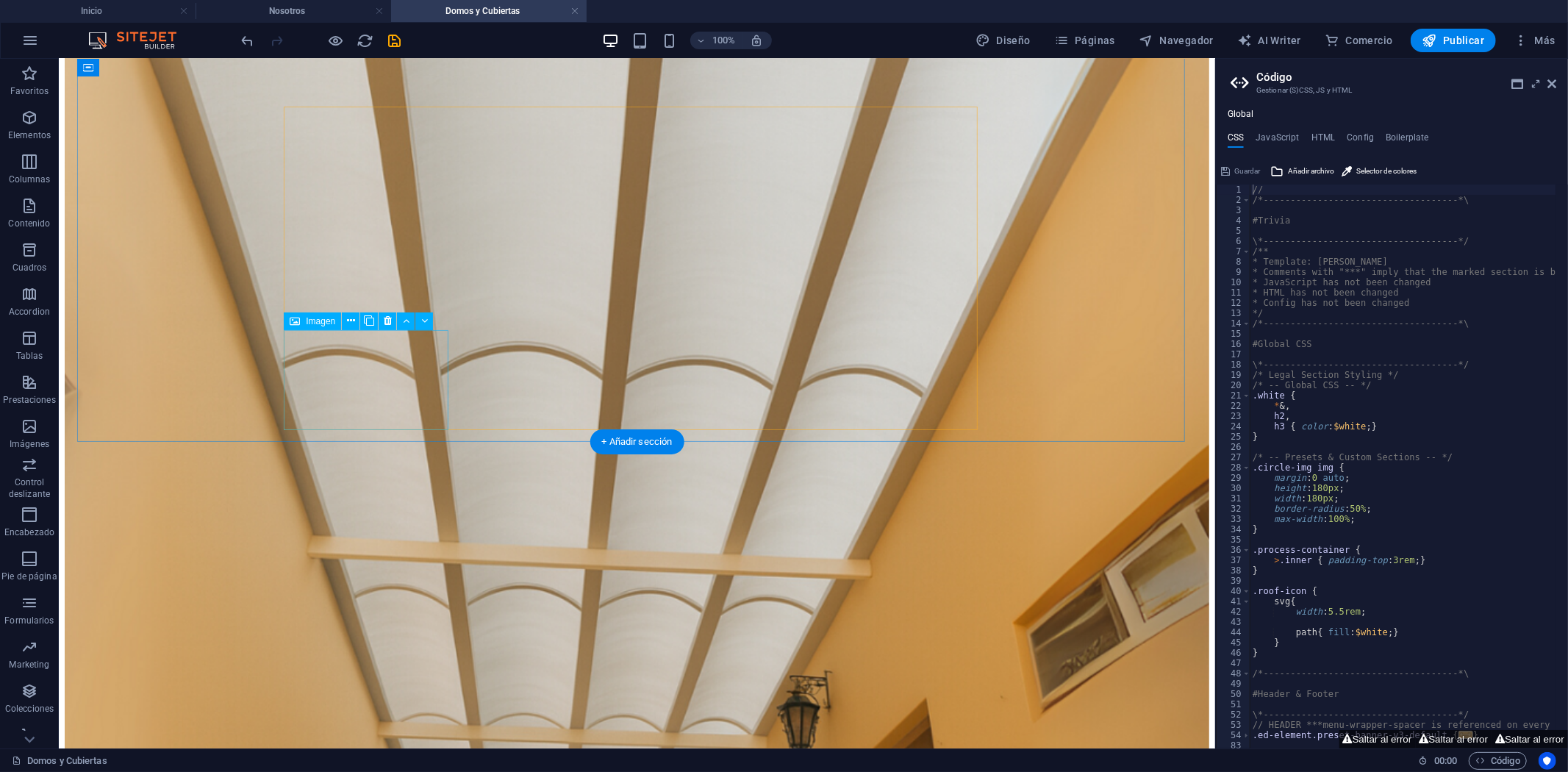
scroll to position [6173, 0]
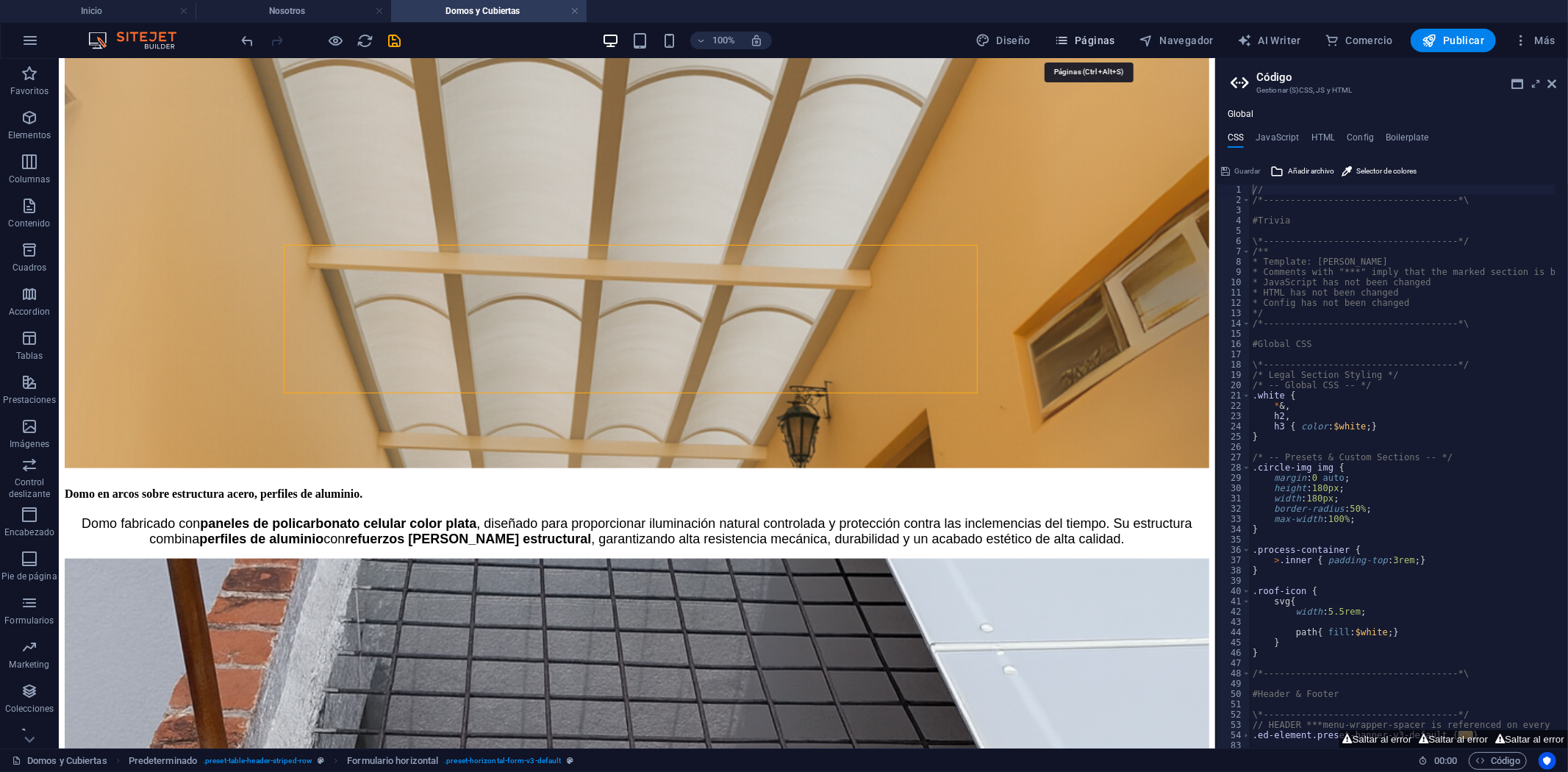
click at [1081, 47] on span "Páginas" at bounding box center [1085, 40] width 61 height 14
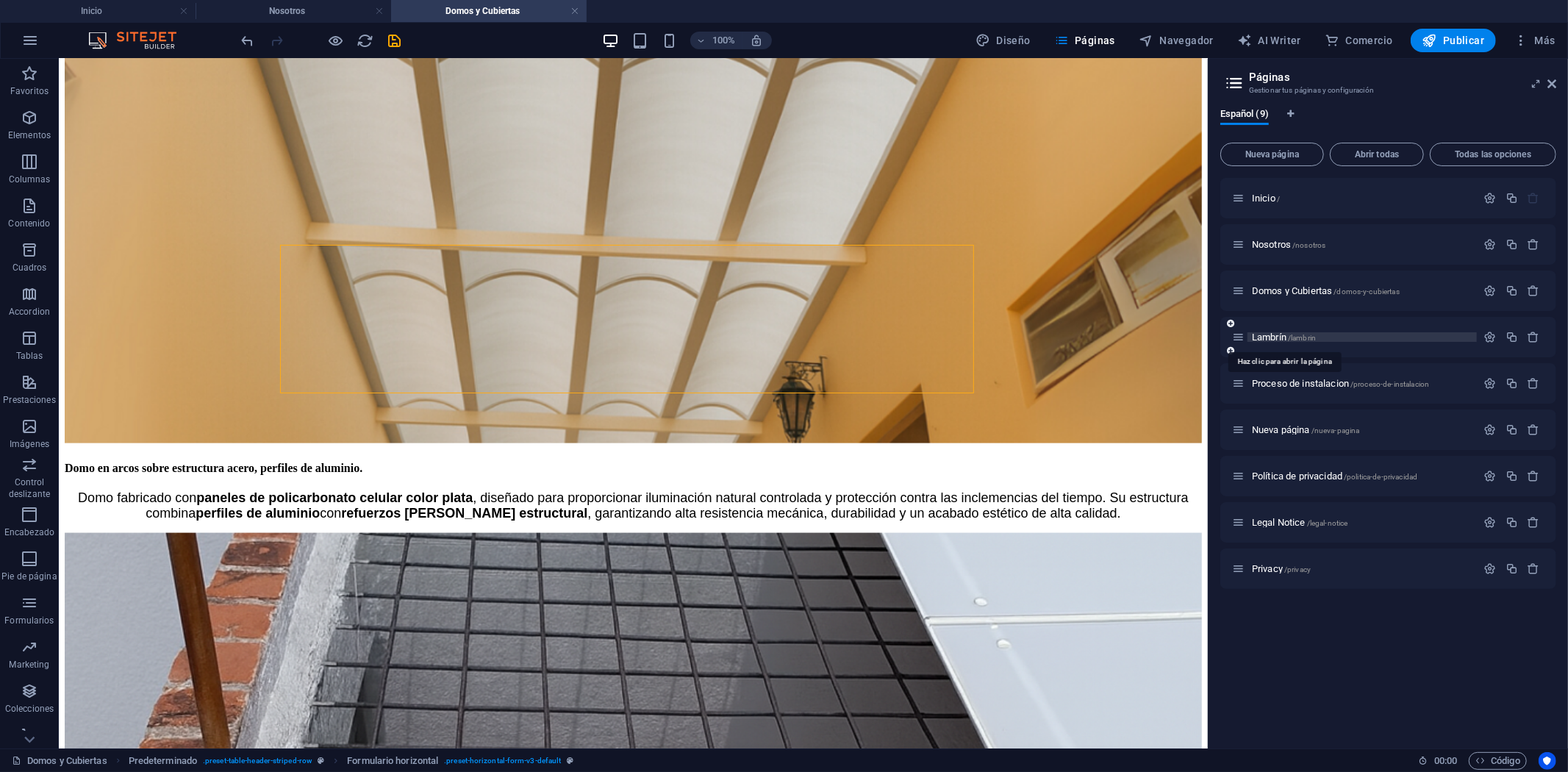
click at [1277, 334] on span "Lambrín /lambrin" at bounding box center [1284, 337] width 64 height 11
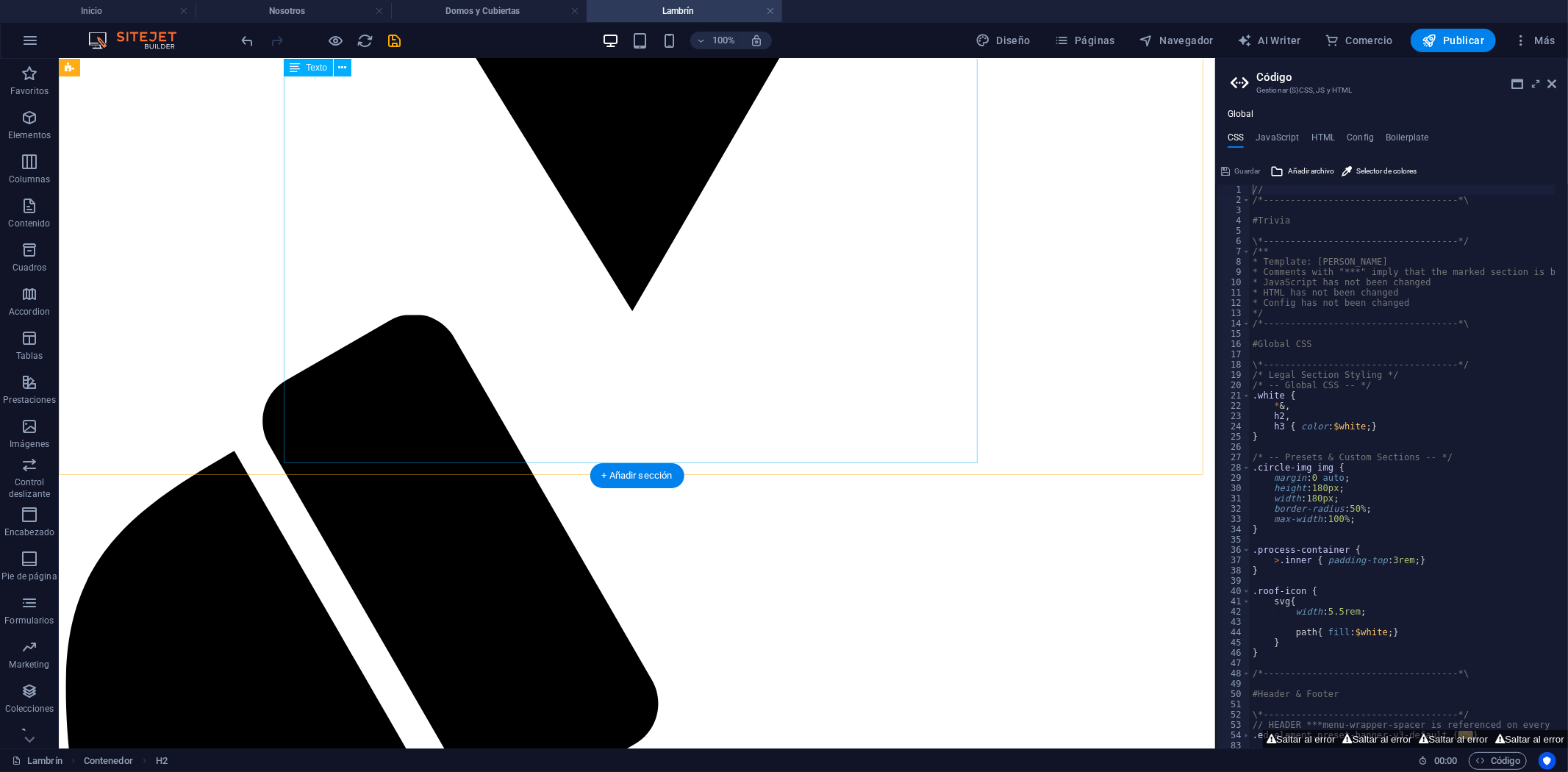
scroll to position [2369, 0]
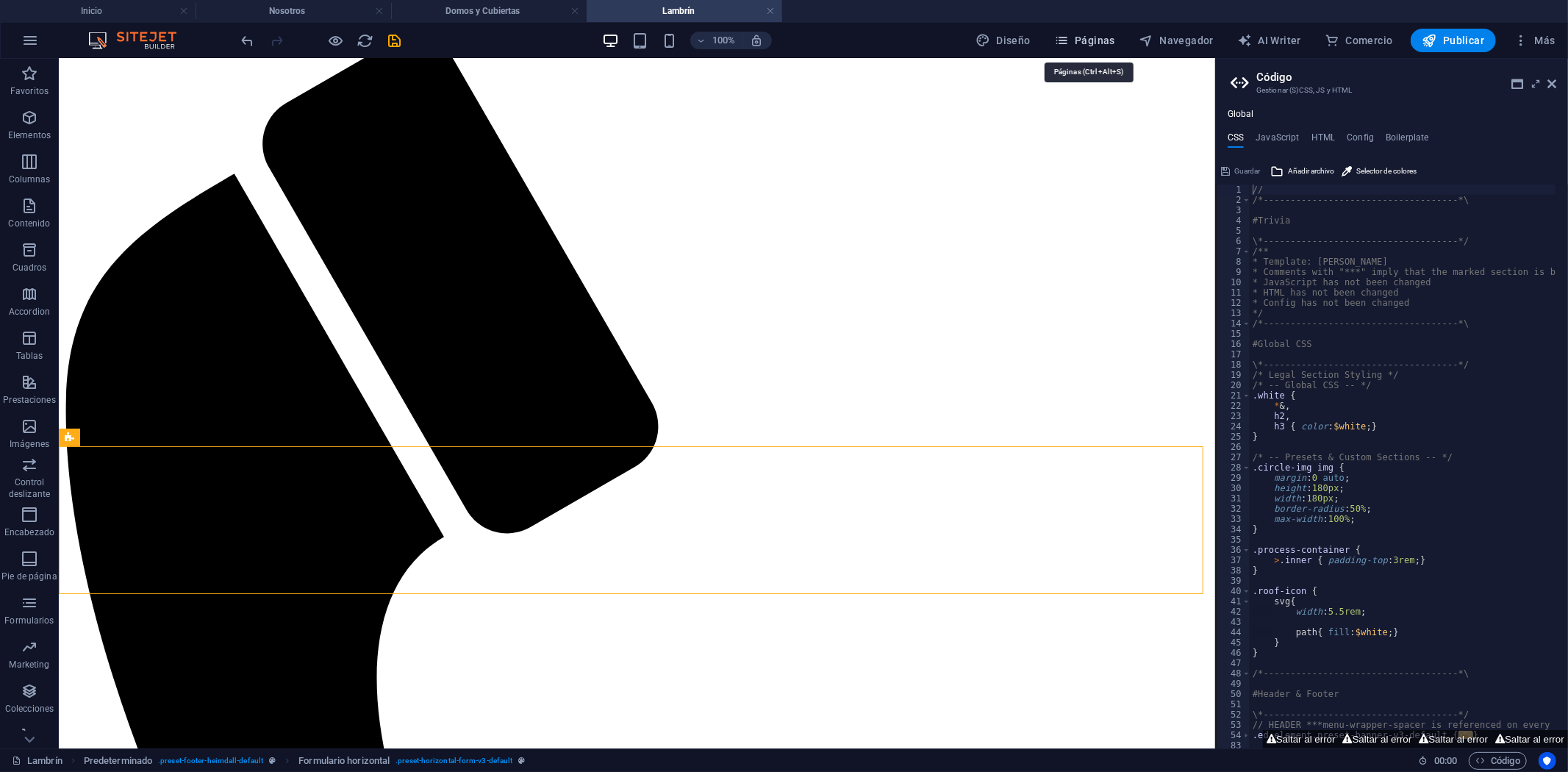
drag, startPoint x: 1091, startPoint y: 39, endPoint x: 1053, endPoint y: 17, distance: 43.9
click at [1091, 39] on span "Páginas" at bounding box center [1085, 40] width 61 height 14
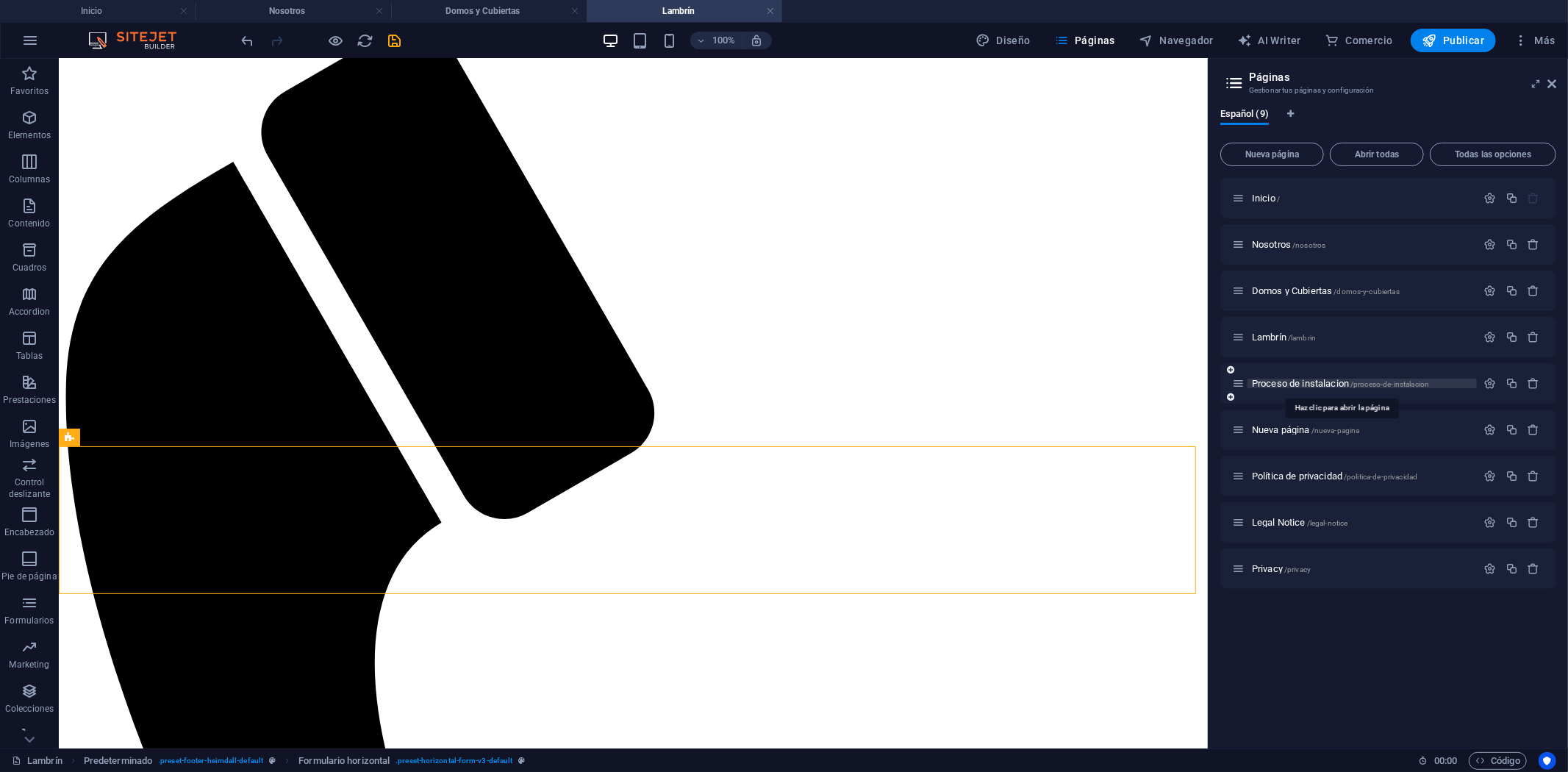
click at [1289, 380] on span "Proceso de instalacion /proceso-de-instalacion" at bounding box center [1340, 383] width 177 height 11
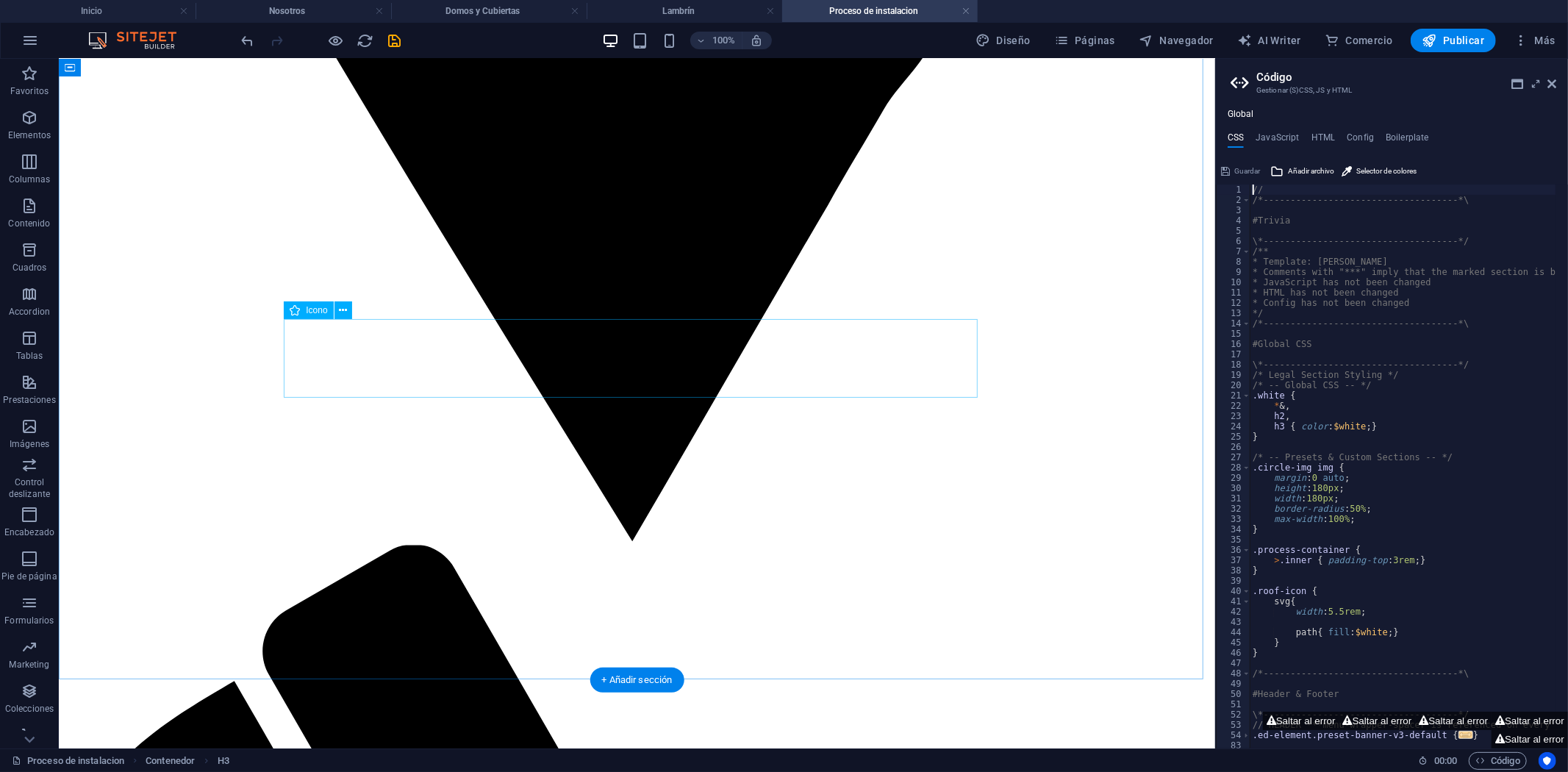
scroll to position [1976, 0]
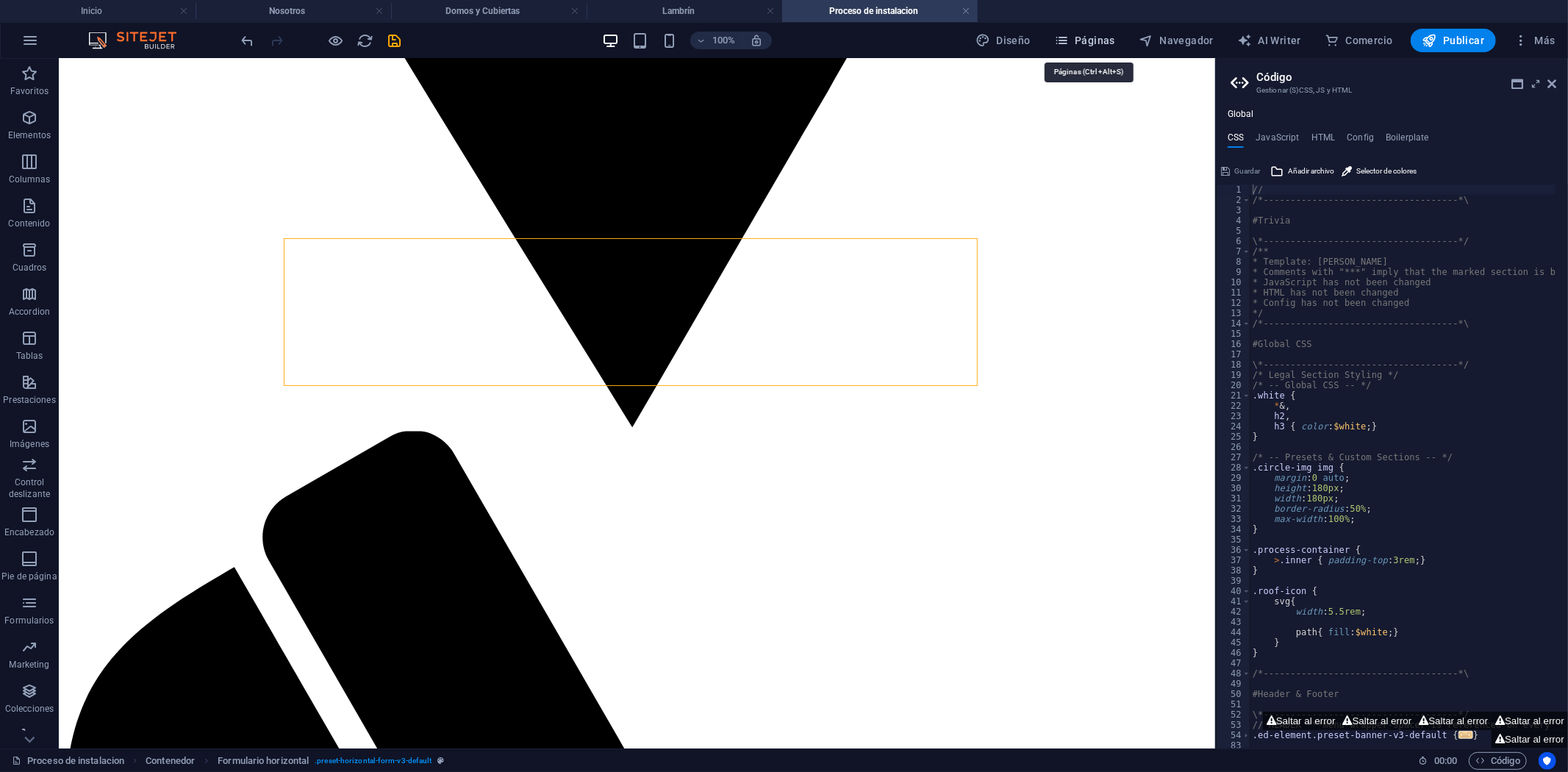
click at [1069, 33] on icon "button" at bounding box center [1061, 40] width 14 height 14
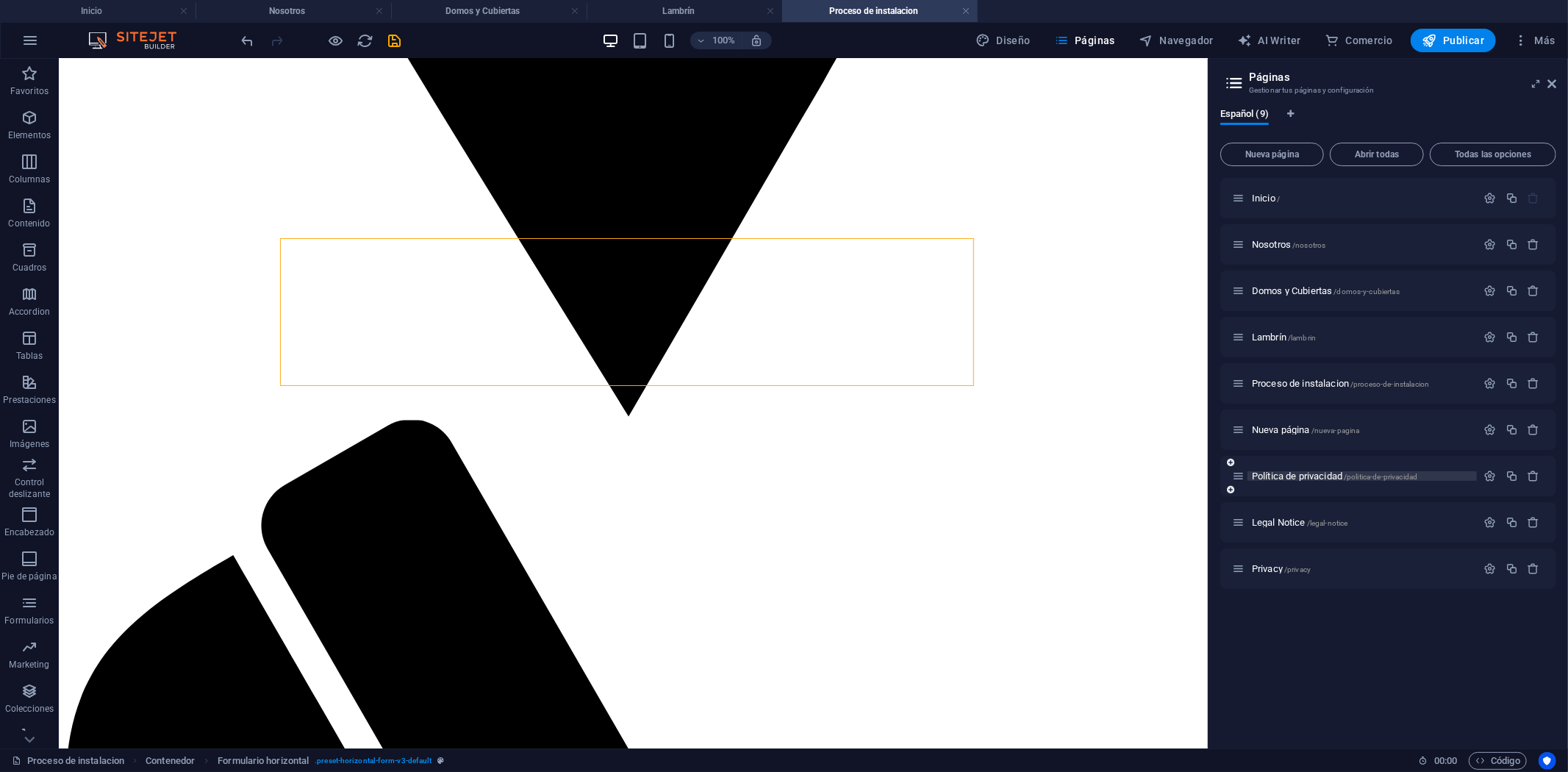
click at [1306, 479] on span "Política de privacidad /politica-de-privacidad" at bounding box center [1335, 476] width 165 height 11
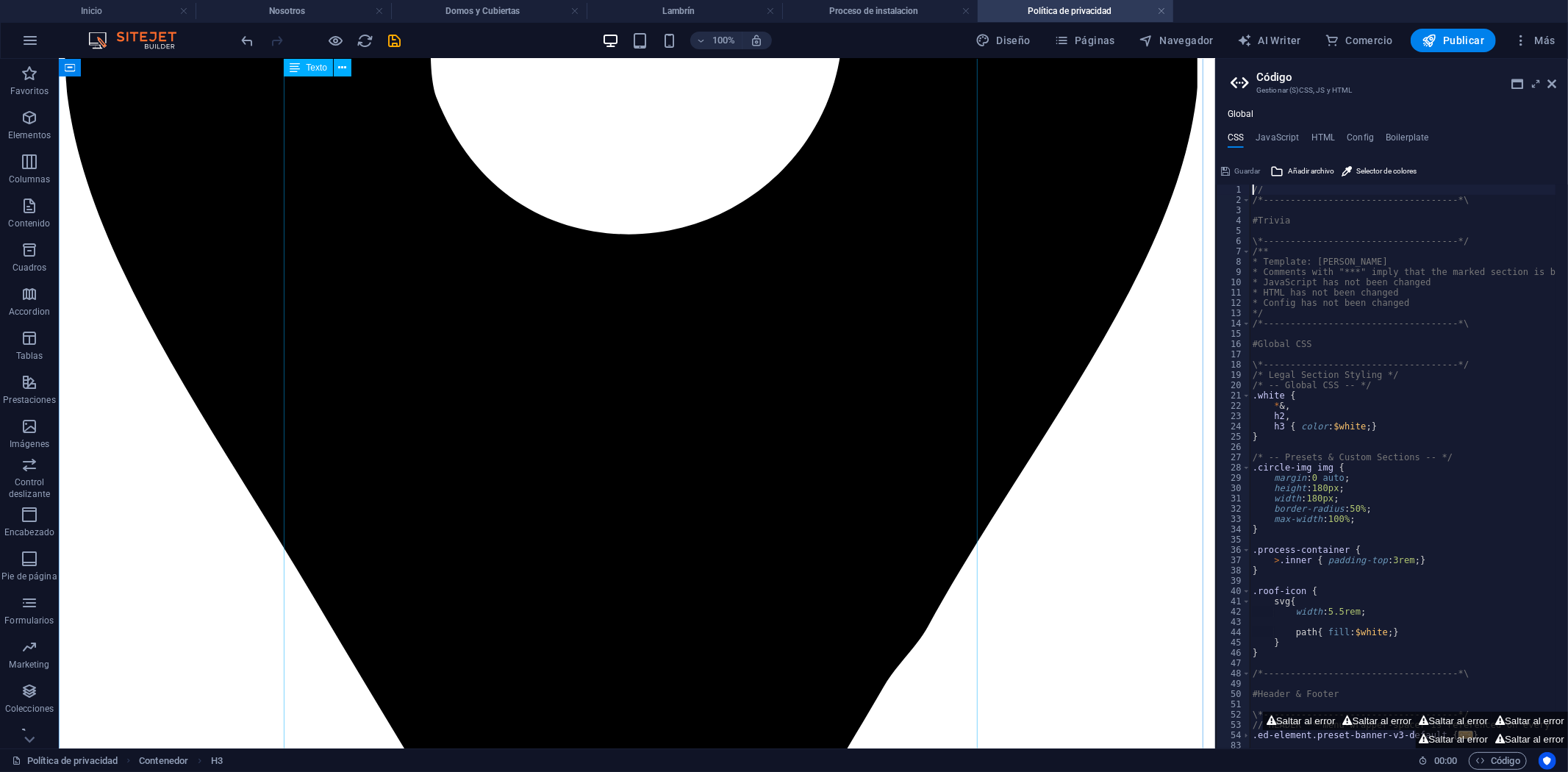
scroll to position [1880, 0]
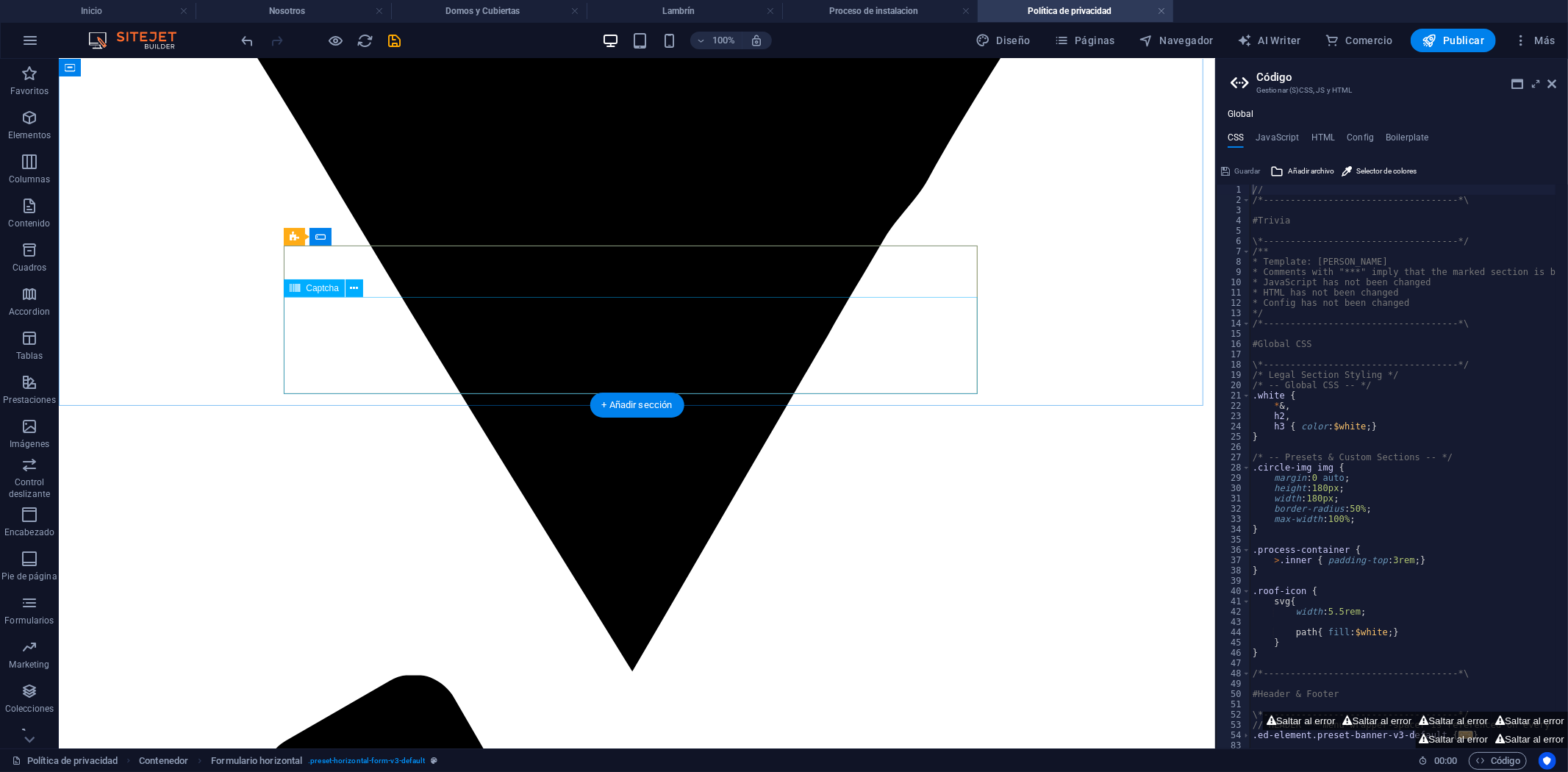
scroll to position [1307, 0]
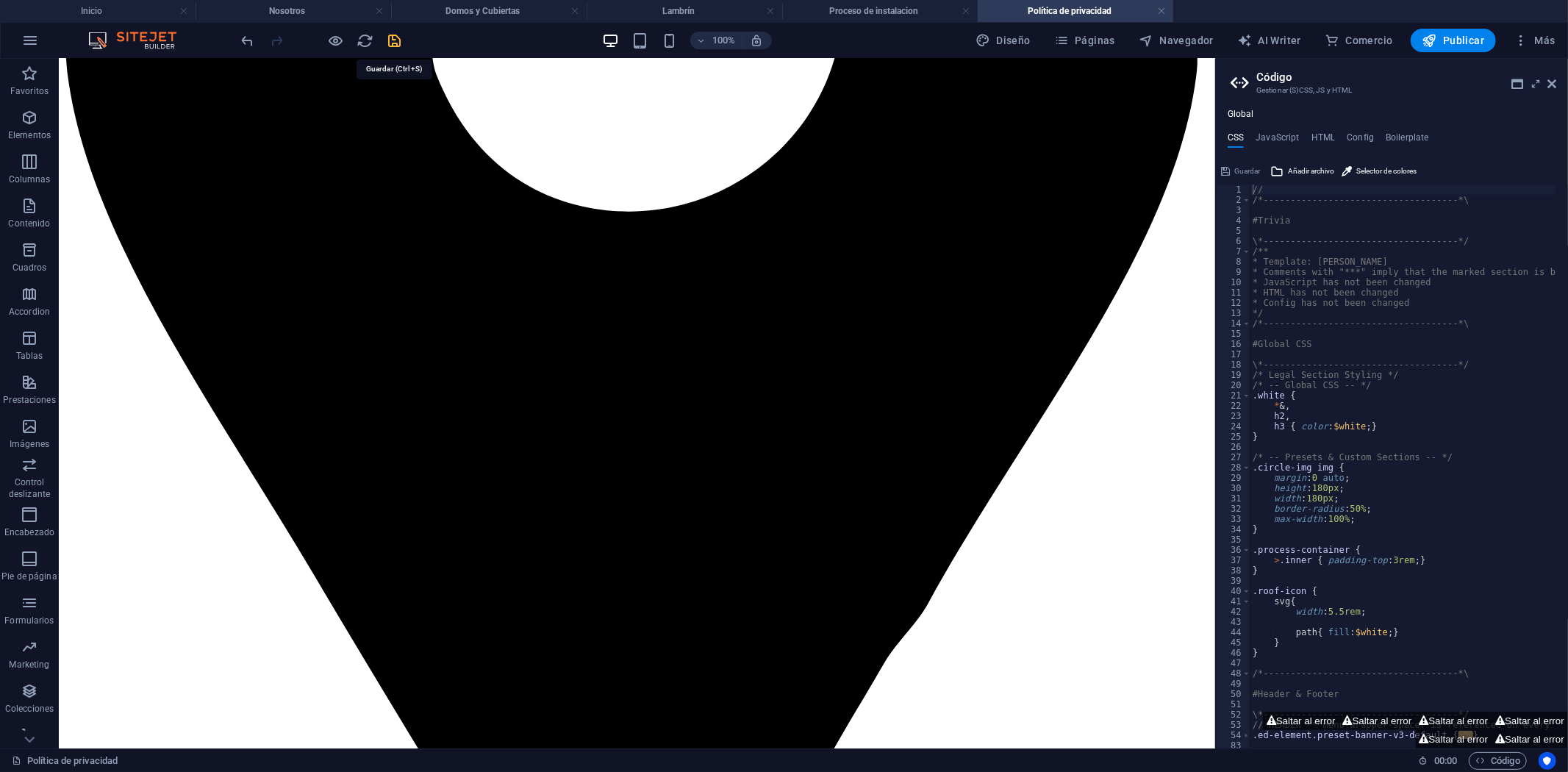
click at [394, 46] on icon "save" at bounding box center [395, 41] width 17 height 17
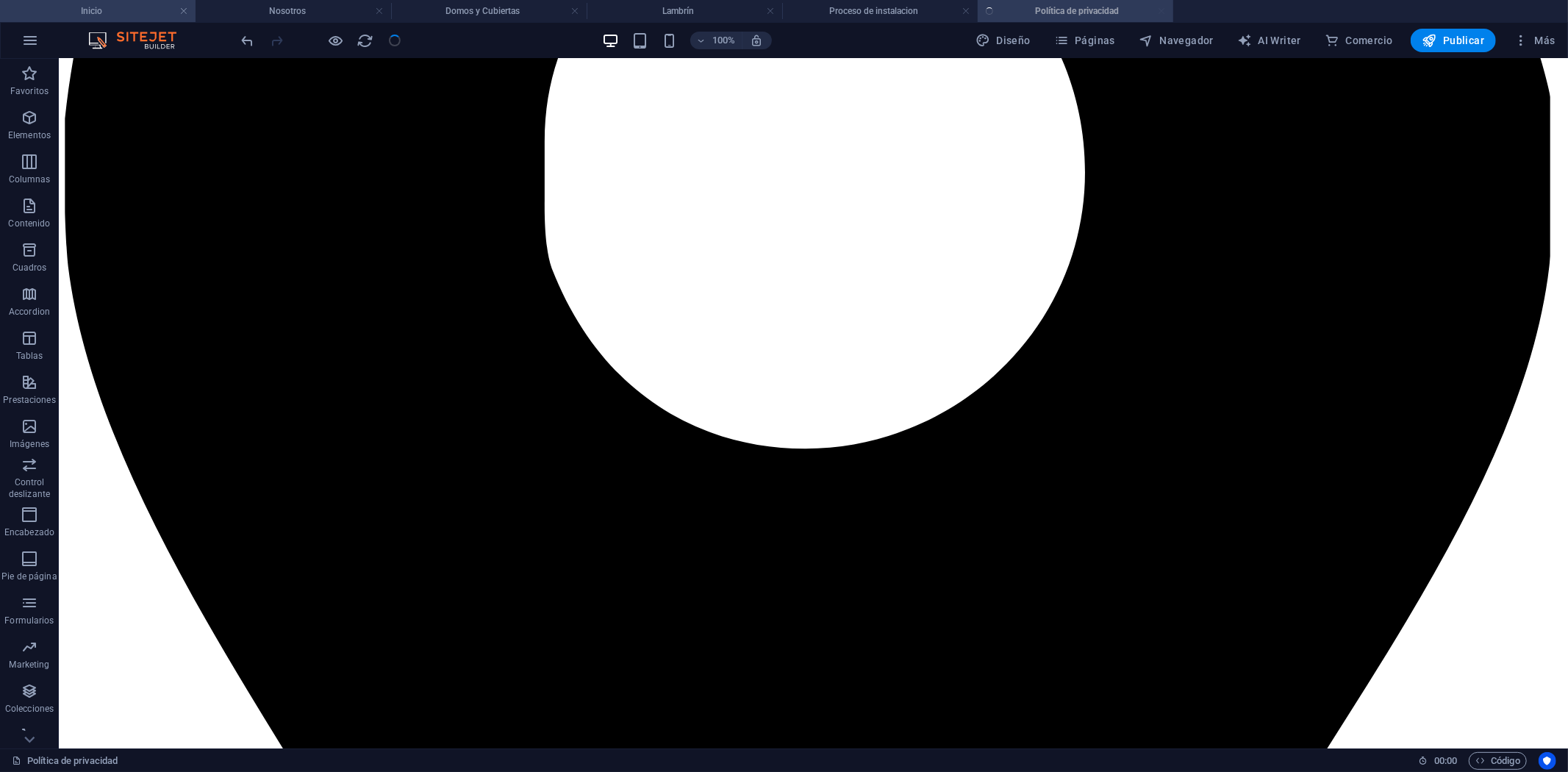
click at [133, 8] on h4 "Inicio" at bounding box center [98, 11] width 196 height 16
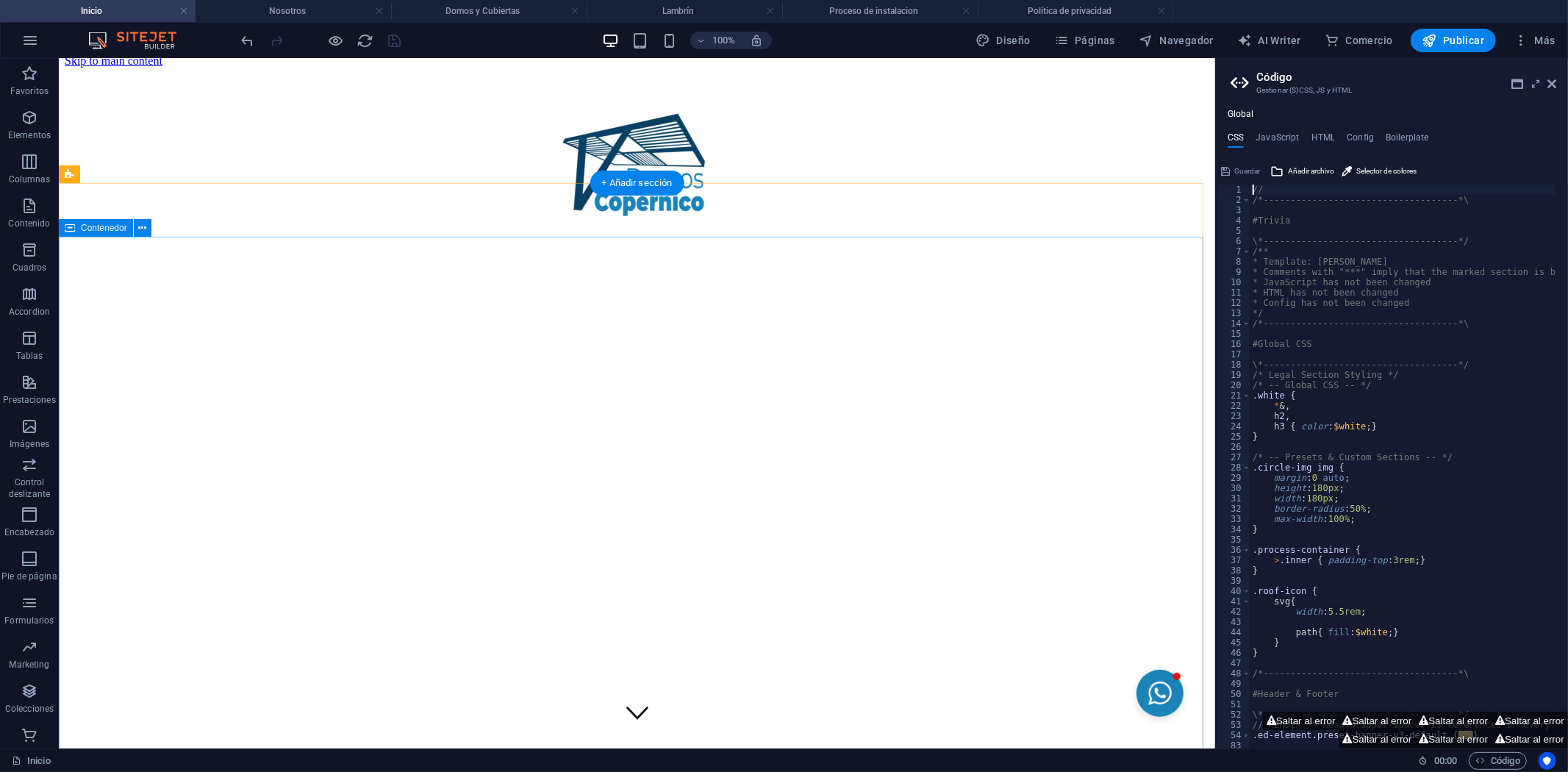
scroll to position [0, 0]
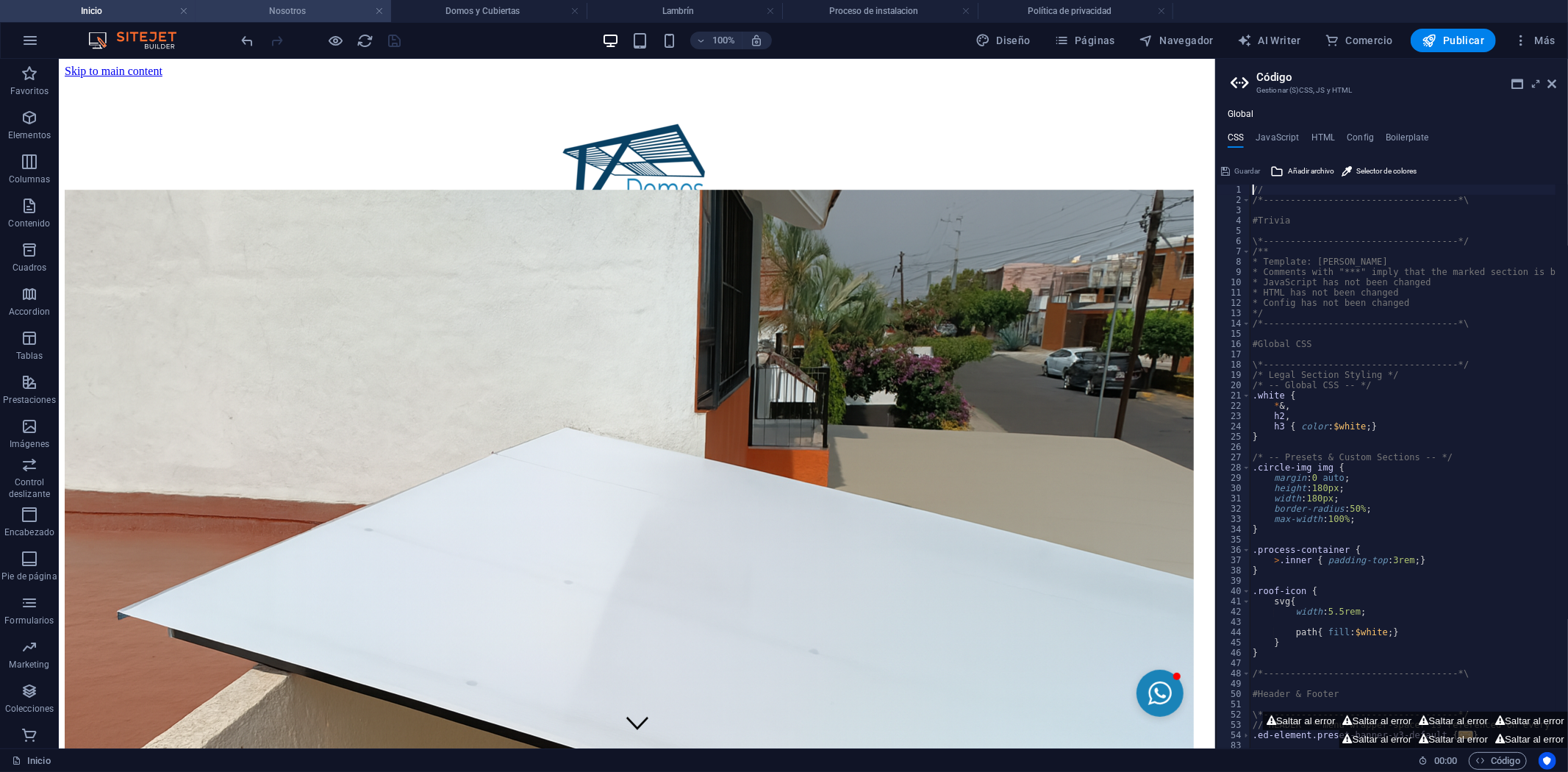
click at [259, 10] on h4 "Nosotros" at bounding box center [294, 11] width 196 height 16
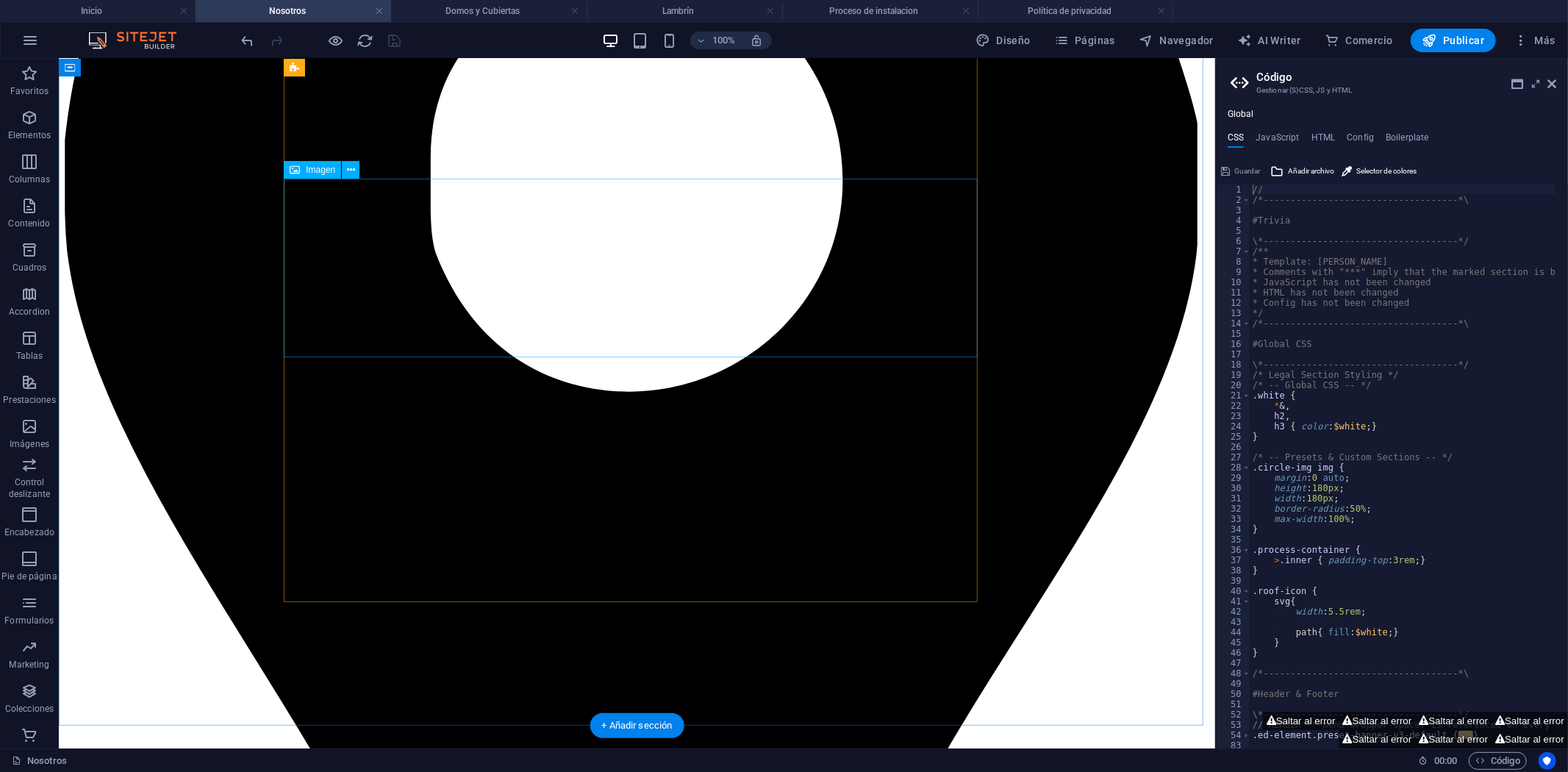
scroll to position [1138, 0]
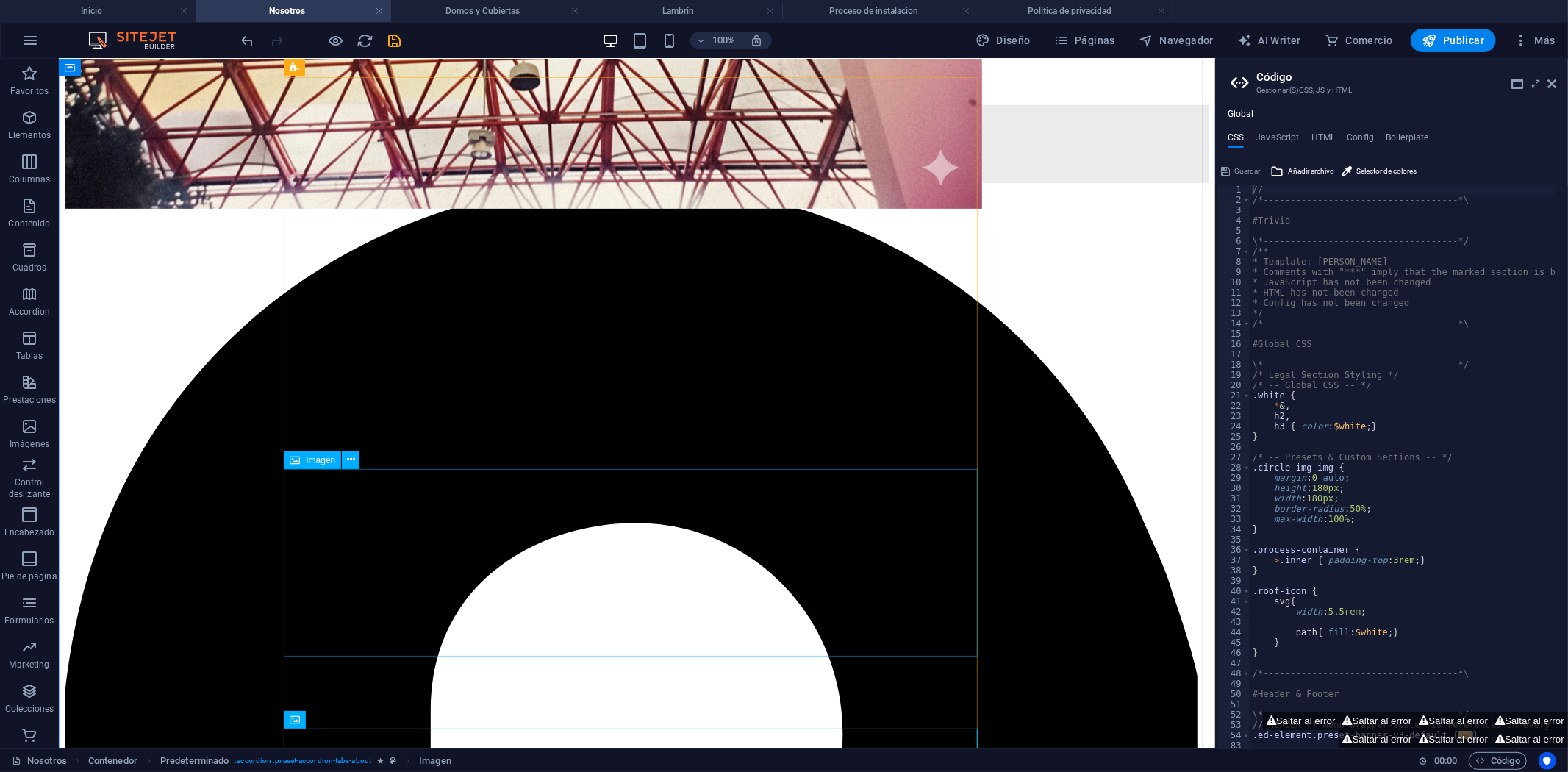
scroll to position [566, 0]
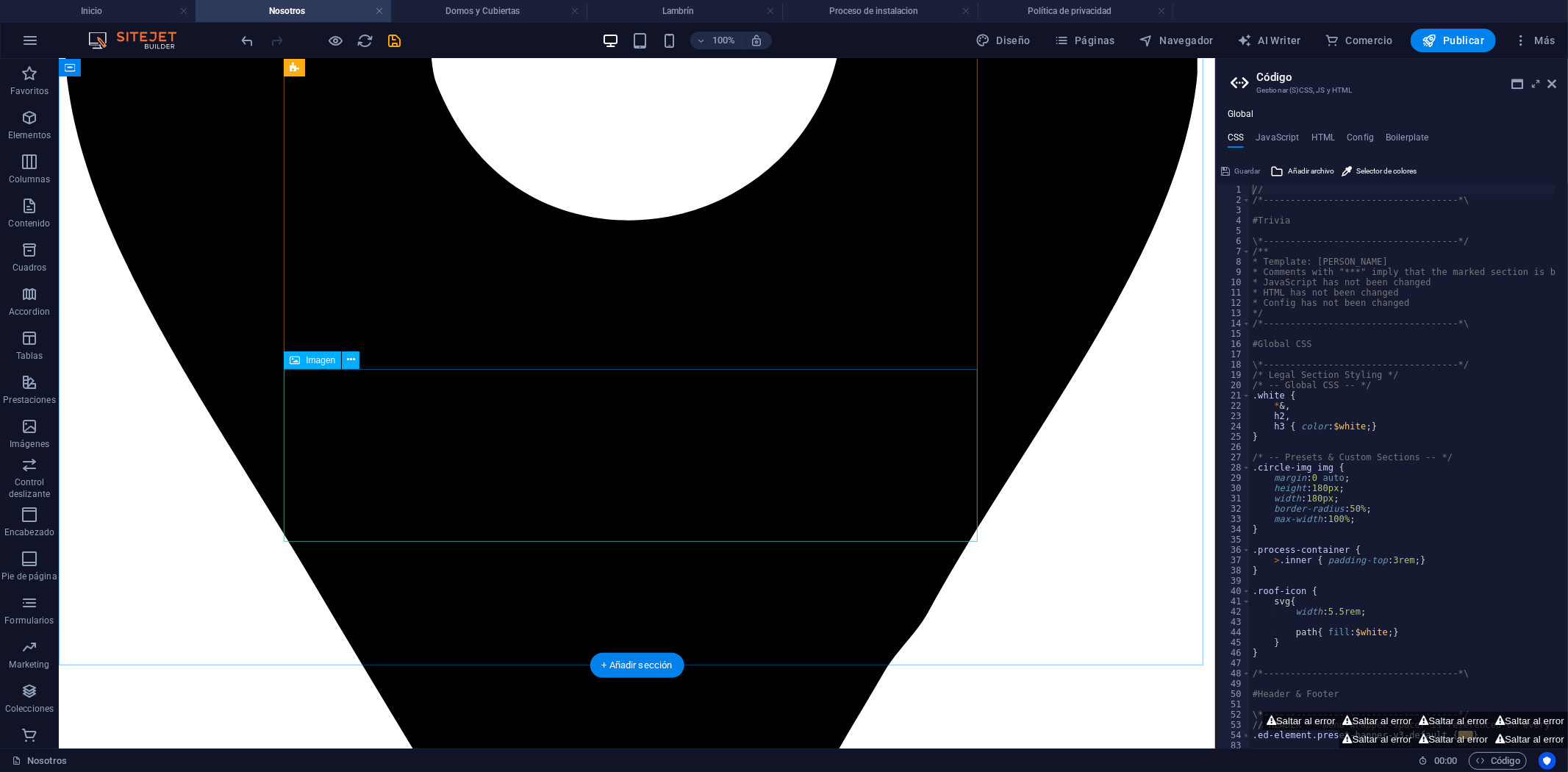
scroll to position [1302, 0]
